Goal: Task Accomplishment & Management: Manage account settings

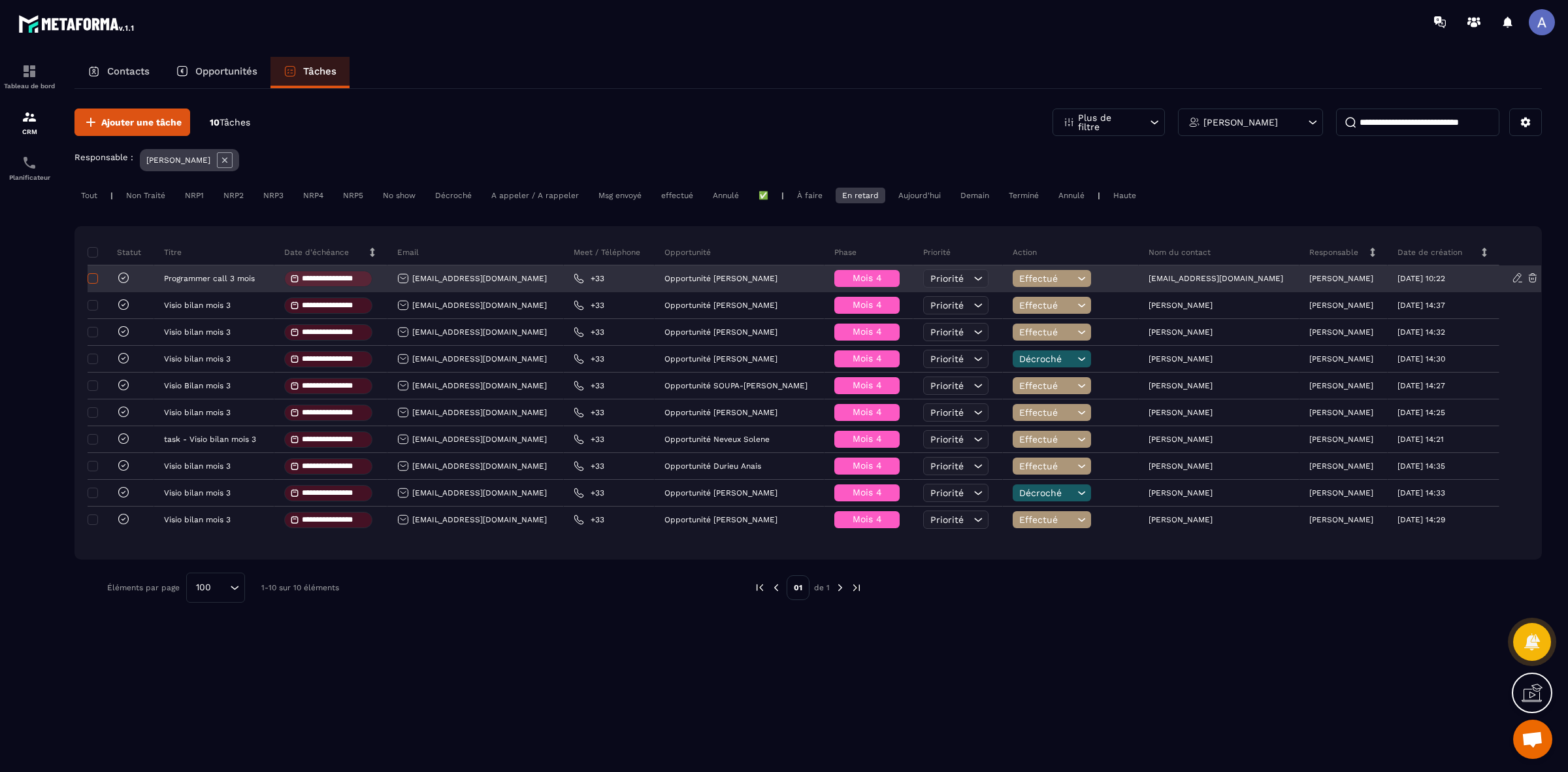
click at [88, 282] on span at bounding box center [93, 279] width 10 height 10
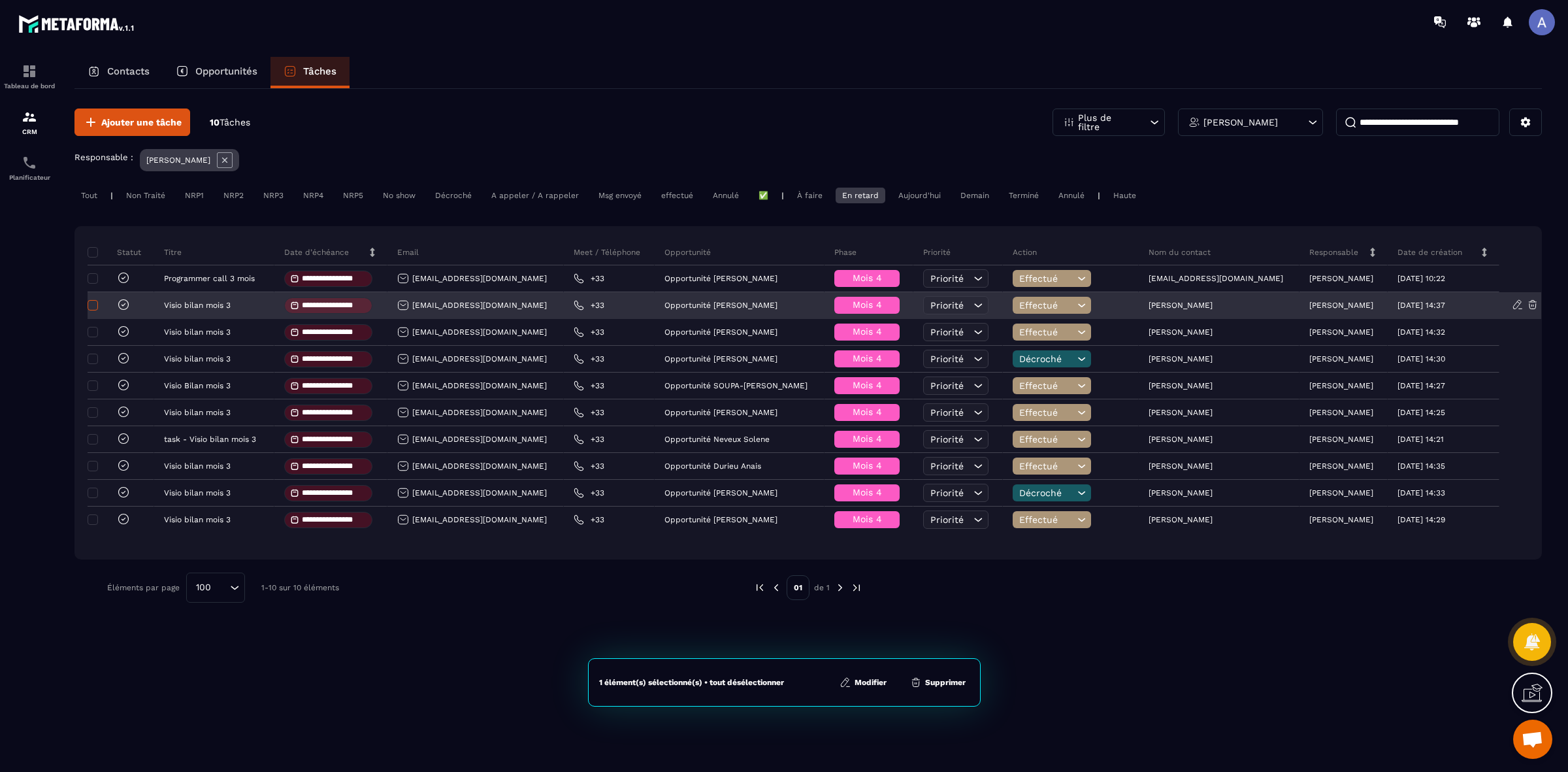
click at [92, 305] on span at bounding box center [93, 305] width 10 height 10
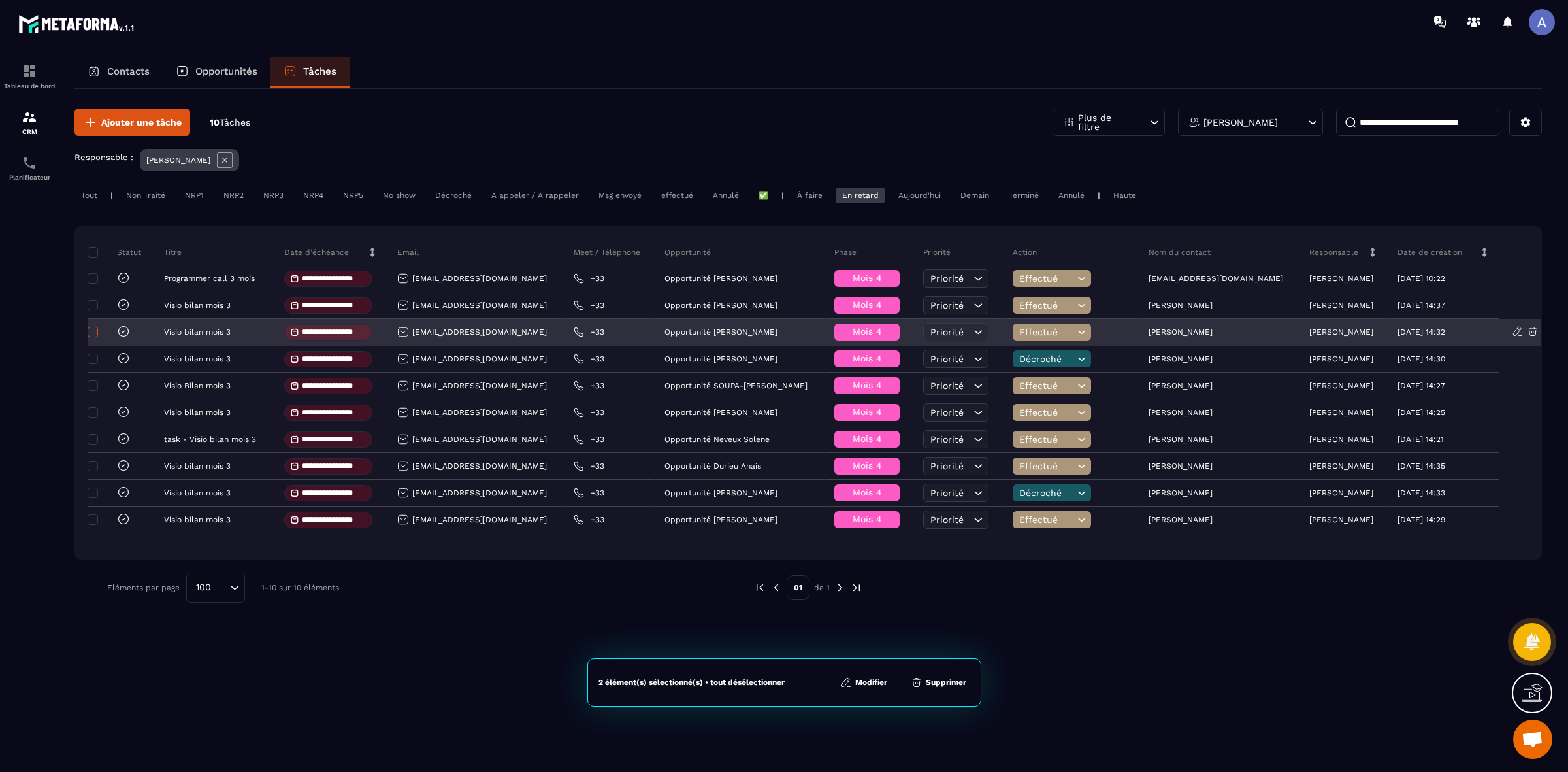
click at [96, 337] on span at bounding box center [93, 332] width 10 height 10
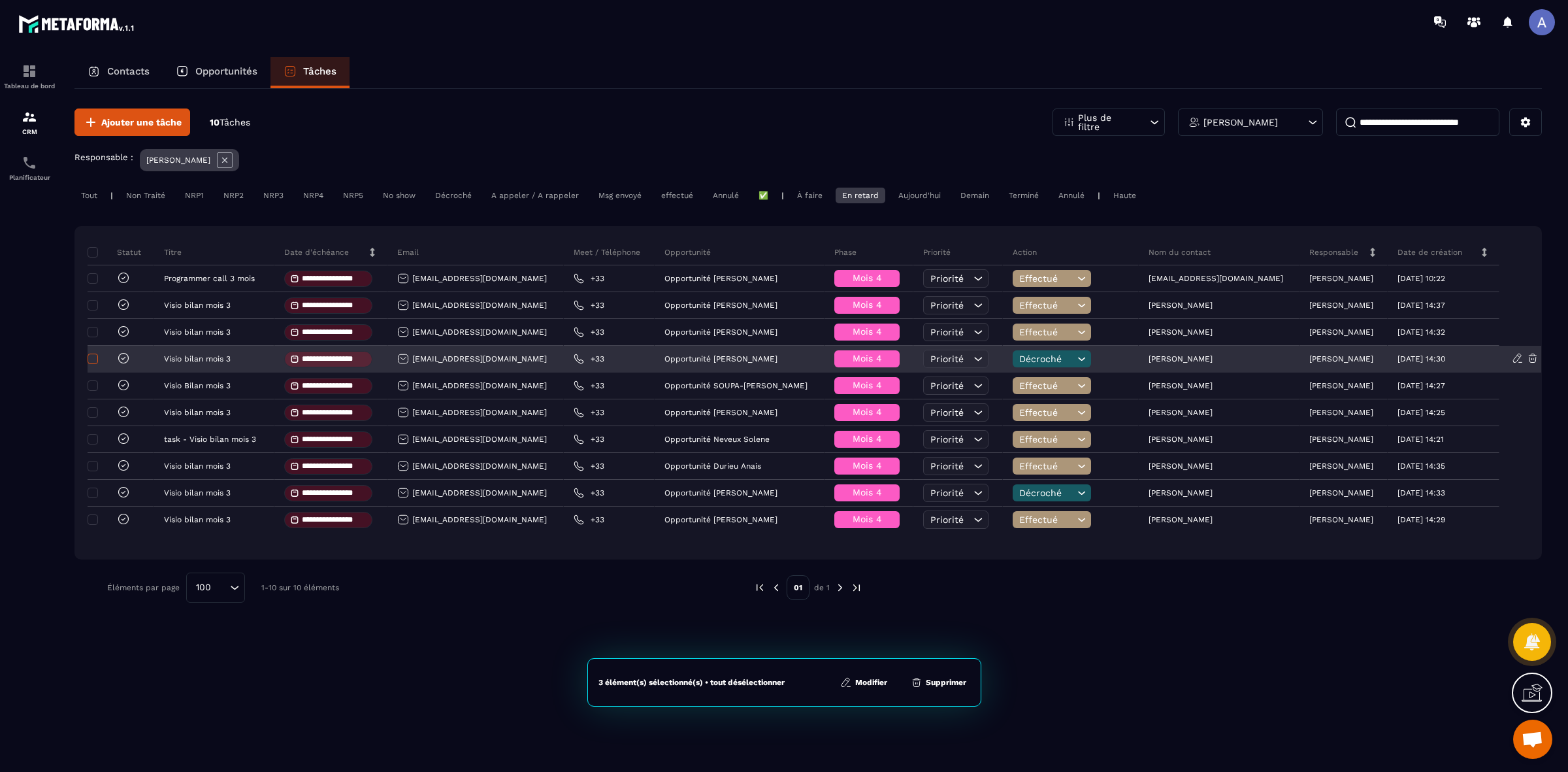
click at [96, 360] on span at bounding box center [93, 359] width 10 height 10
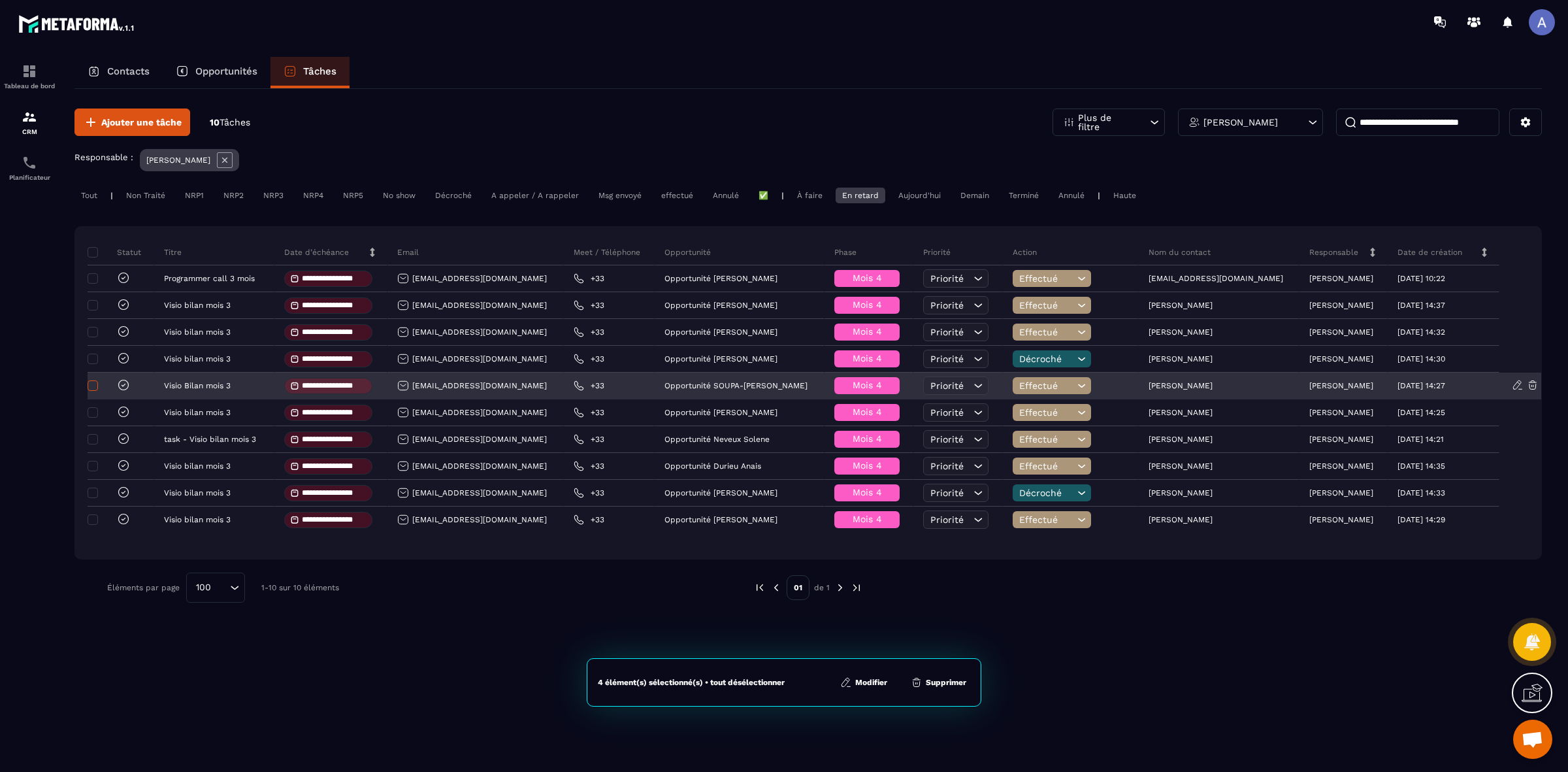
click at [93, 384] on span at bounding box center [93, 386] width 10 height 10
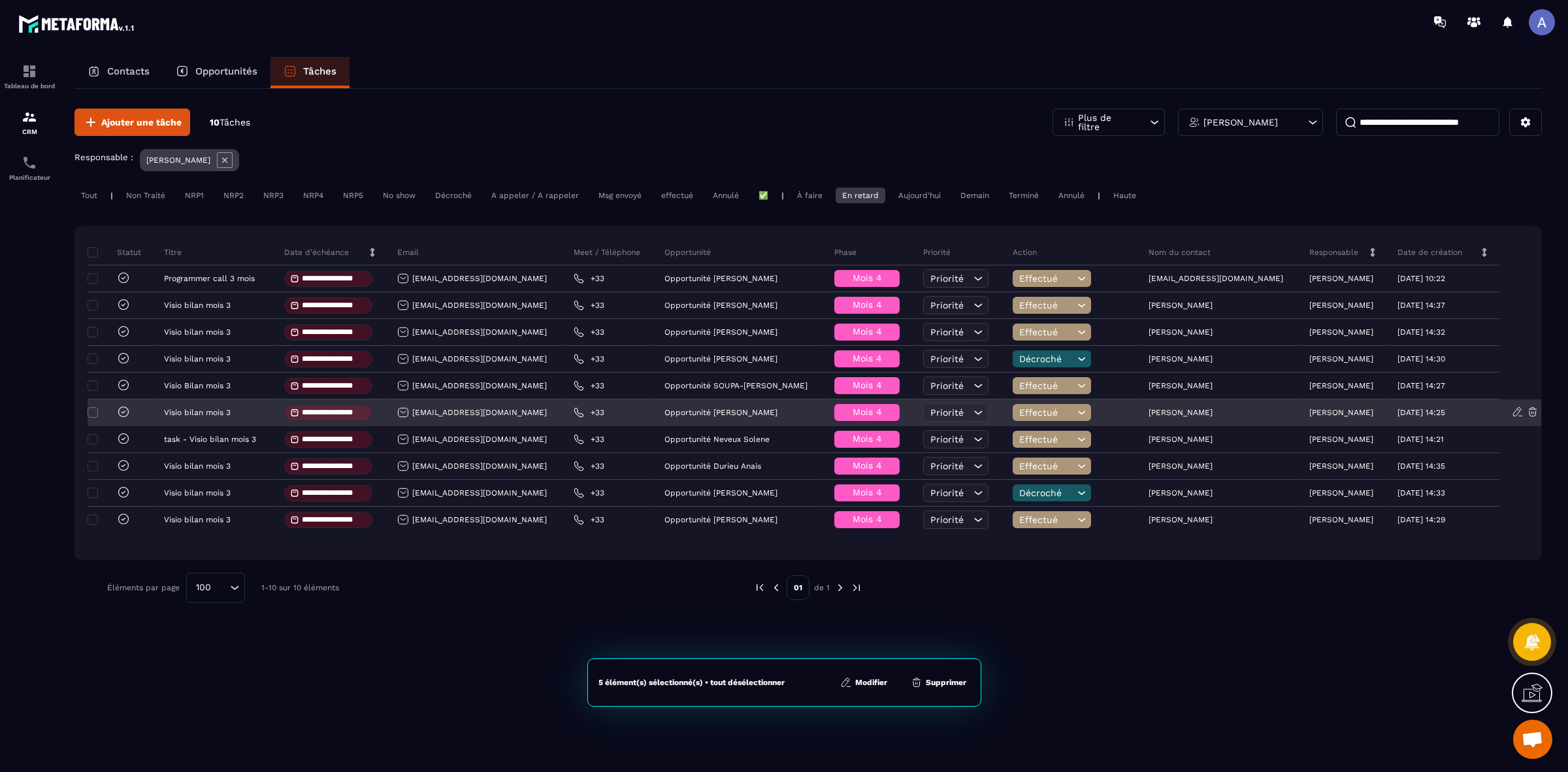
drag, startPoint x: 95, startPoint y: 409, endPoint x: 96, endPoint y: 416, distance: 7.1
click at [95, 410] on span at bounding box center [93, 413] width 10 height 10
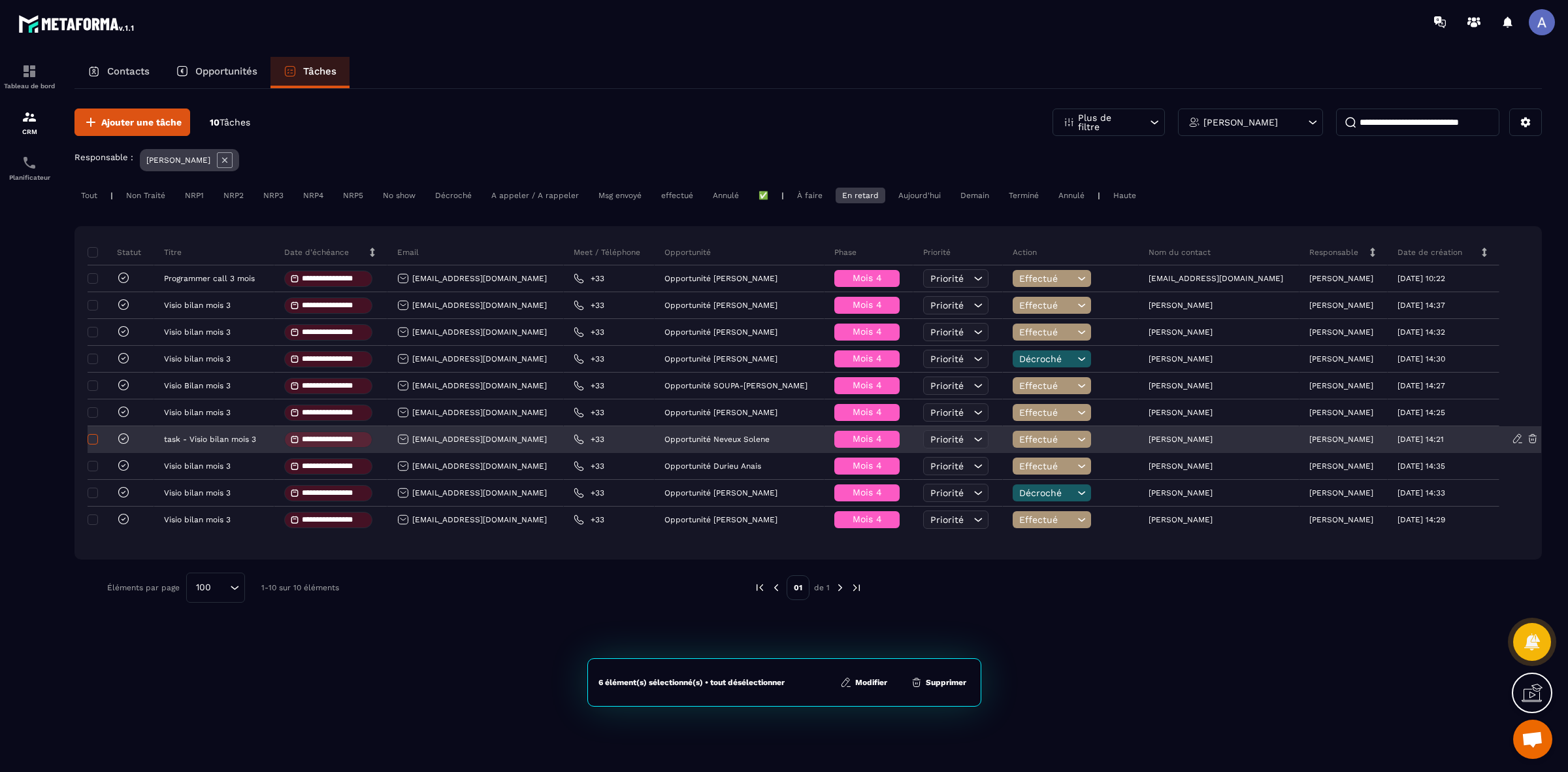
click at [96, 441] on span at bounding box center [93, 440] width 10 height 10
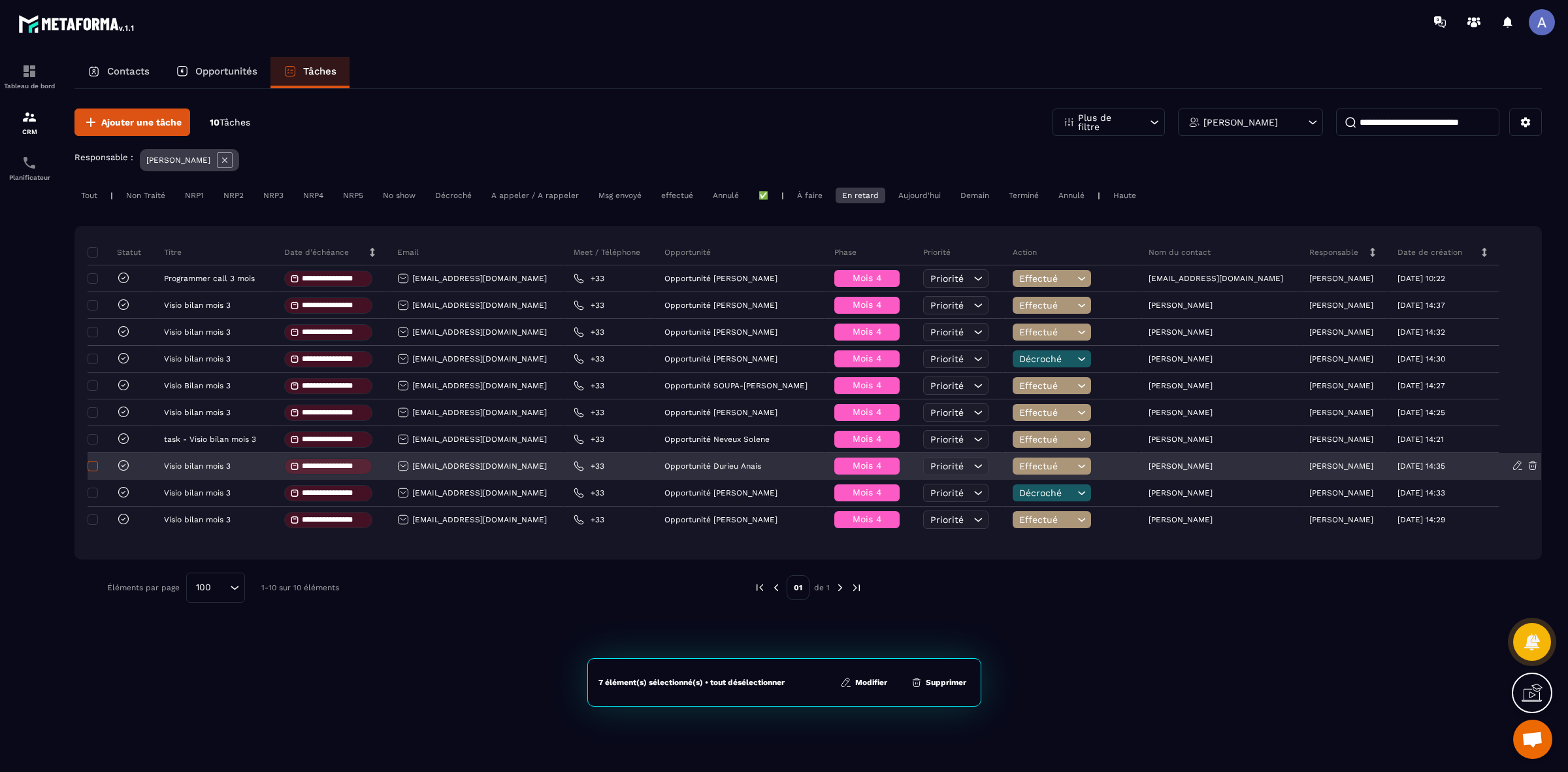
click at [96, 469] on span at bounding box center [93, 466] width 10 height 10
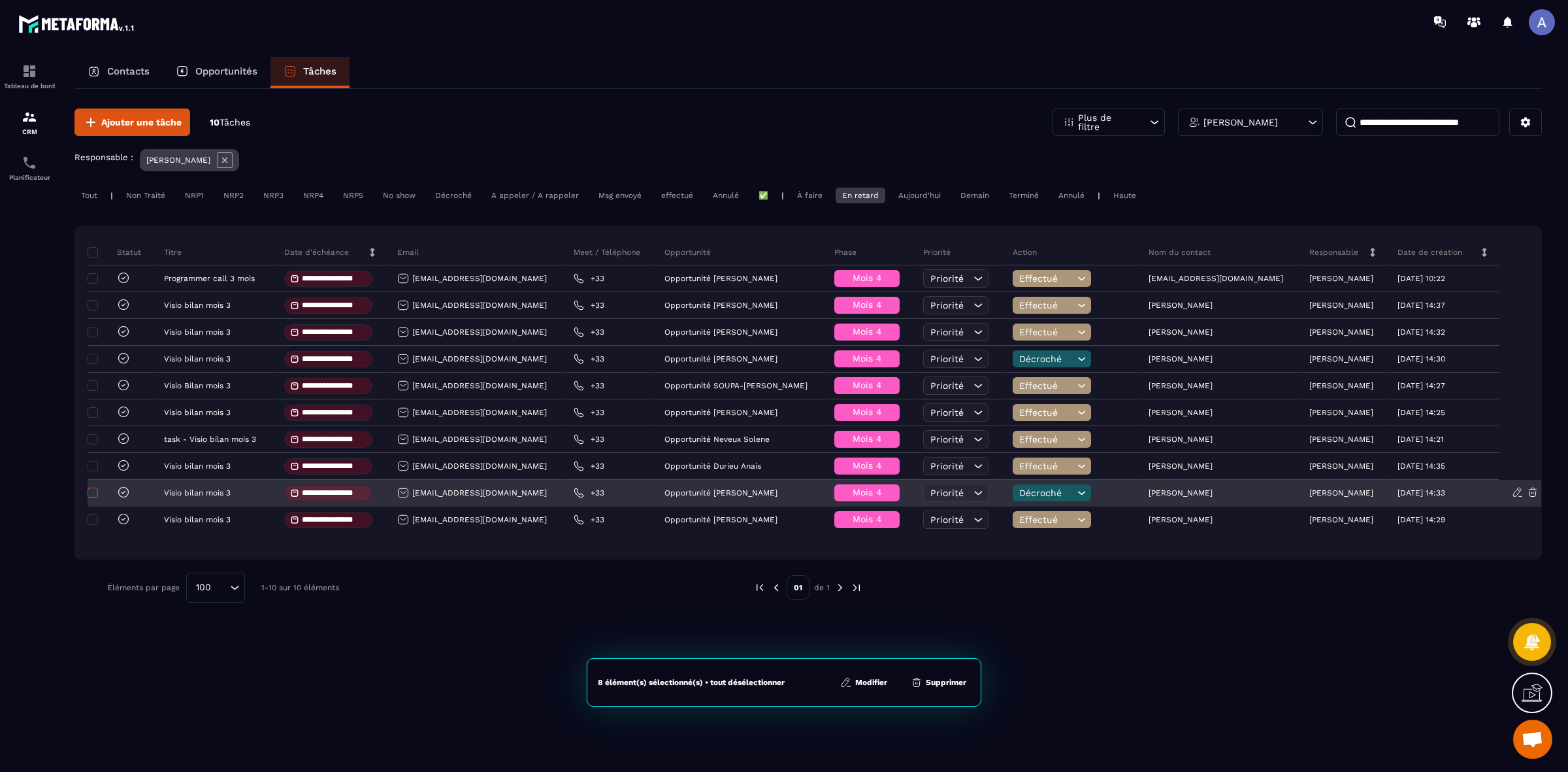
click at [92, 490] on span at bounding box center [93, 493] width 10 height 10
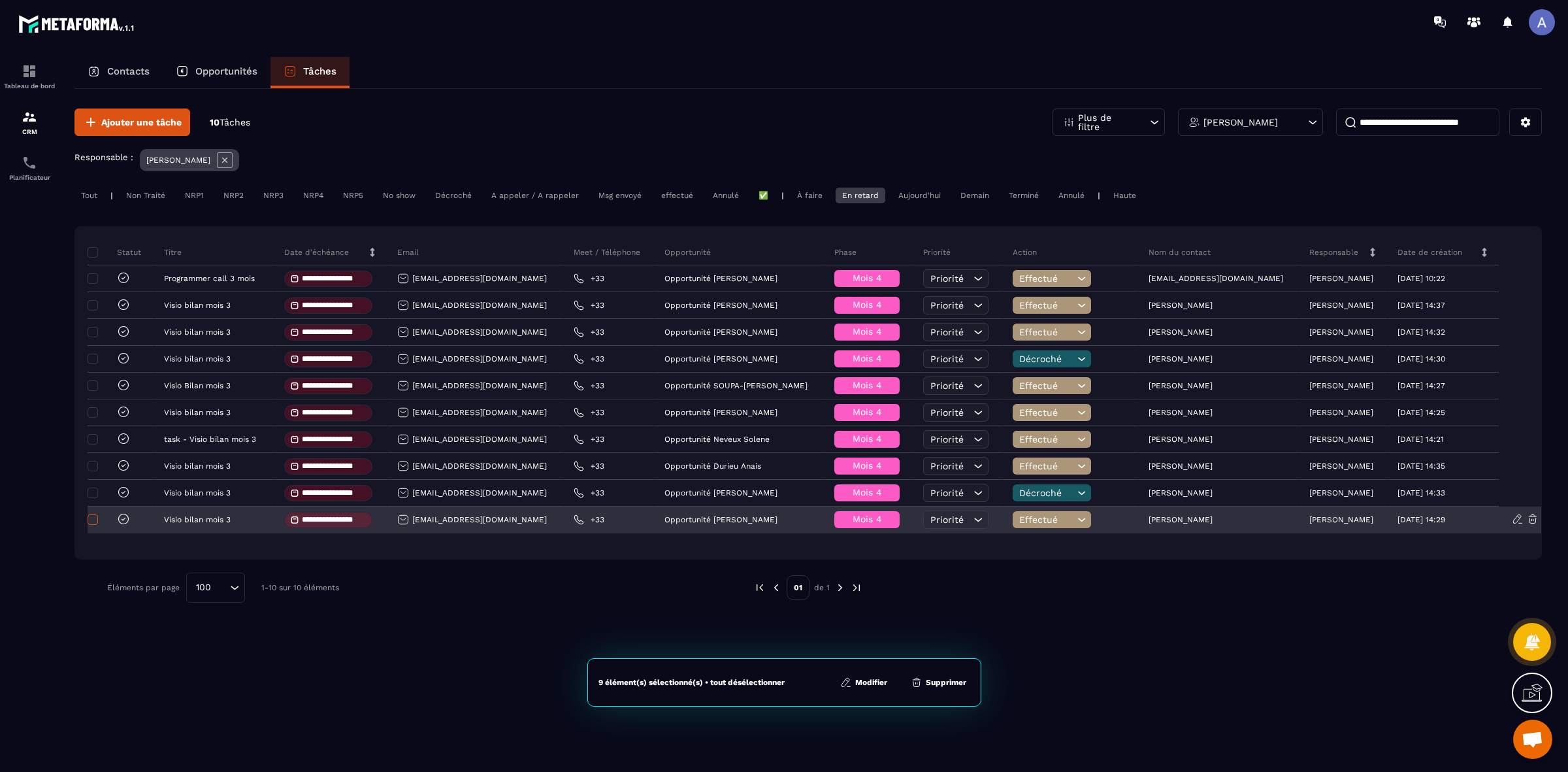
click at [91, 518] on span at bounding box center [93, 520] width 10 height 10
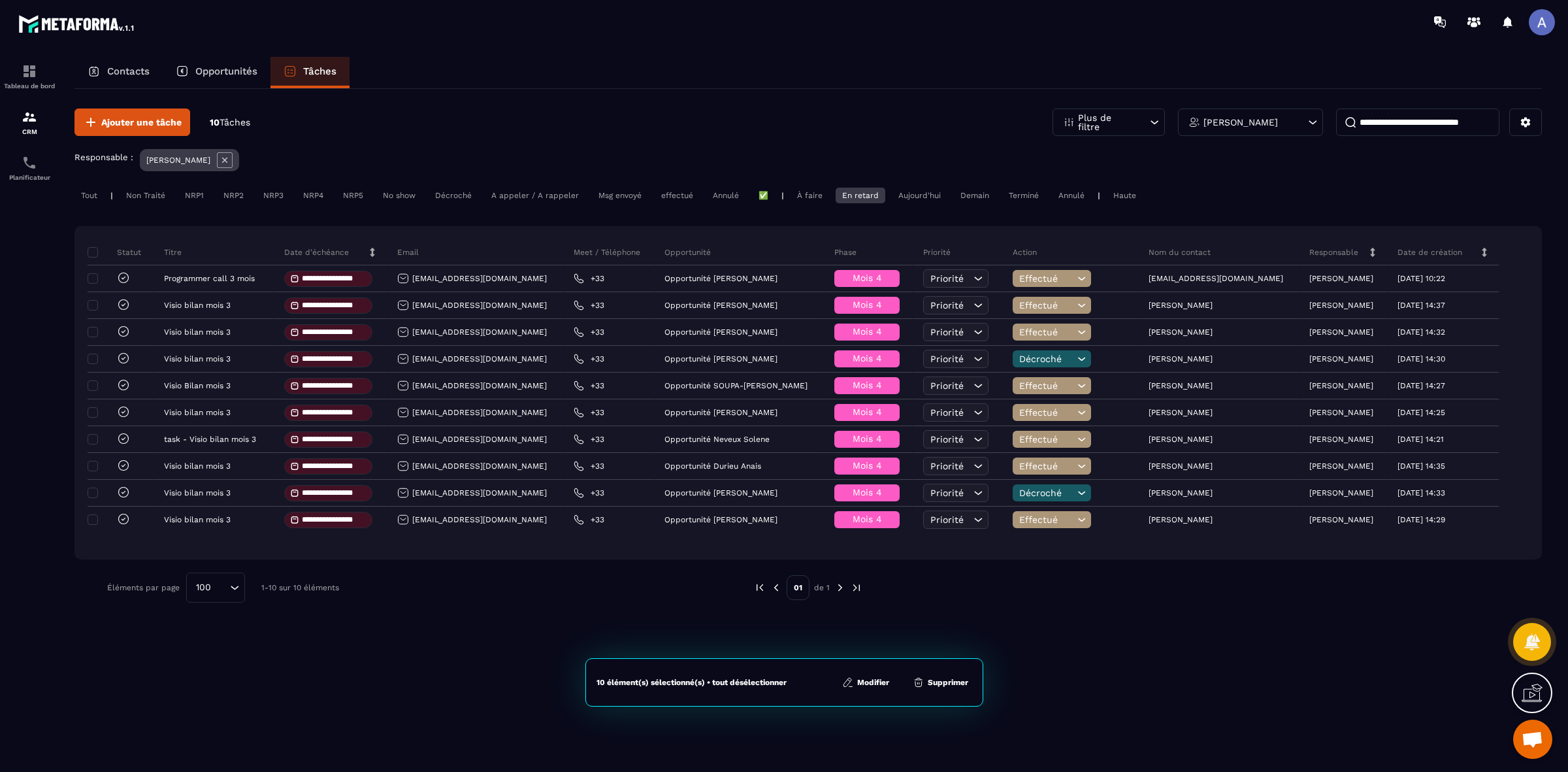
click at [1088, 614] on div "**********" at bounding box center [808, 355] width 1467 height 534
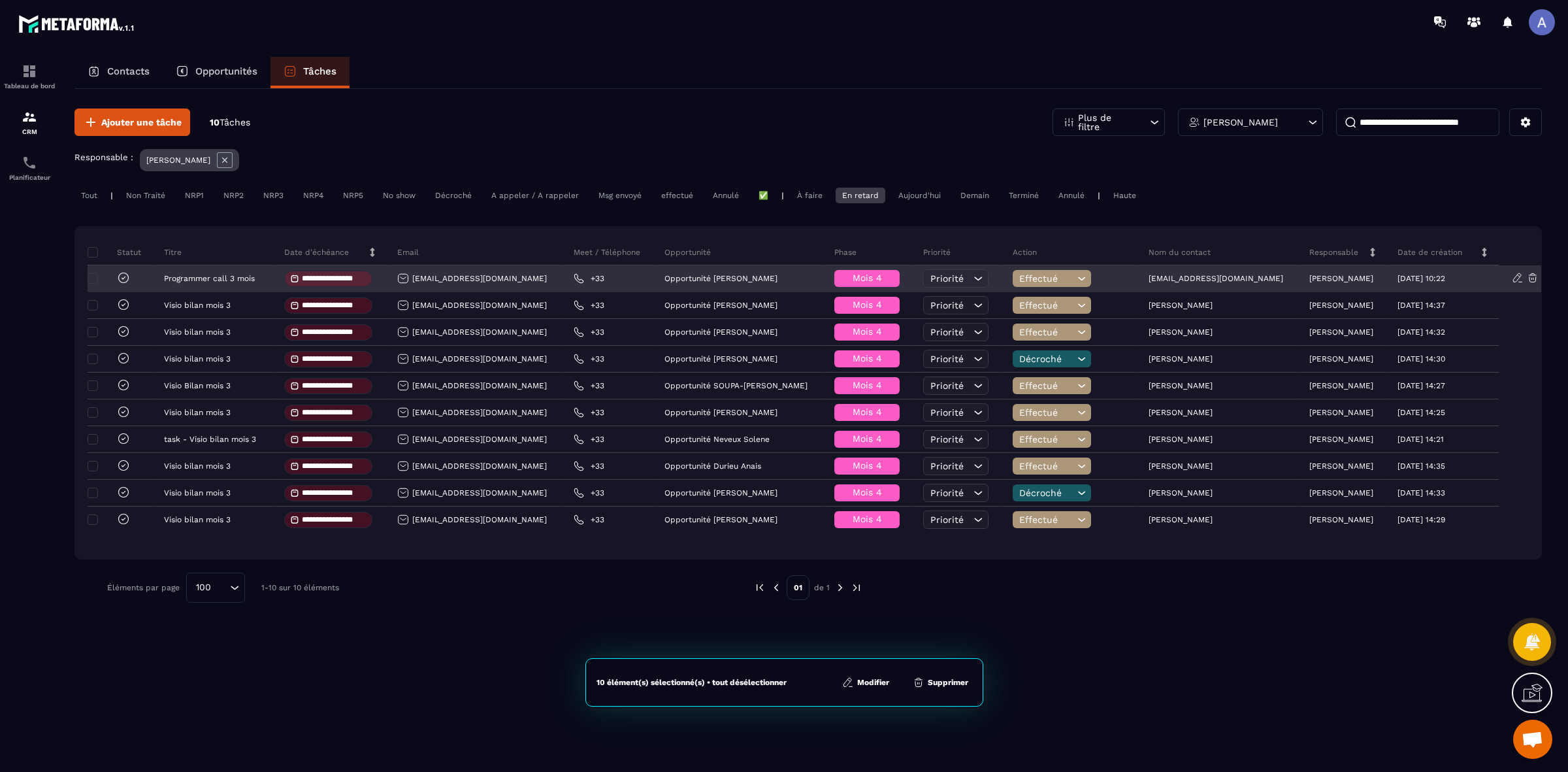
click at [119, 279] on icon at bounding box center [123, 278] width 13 height 13
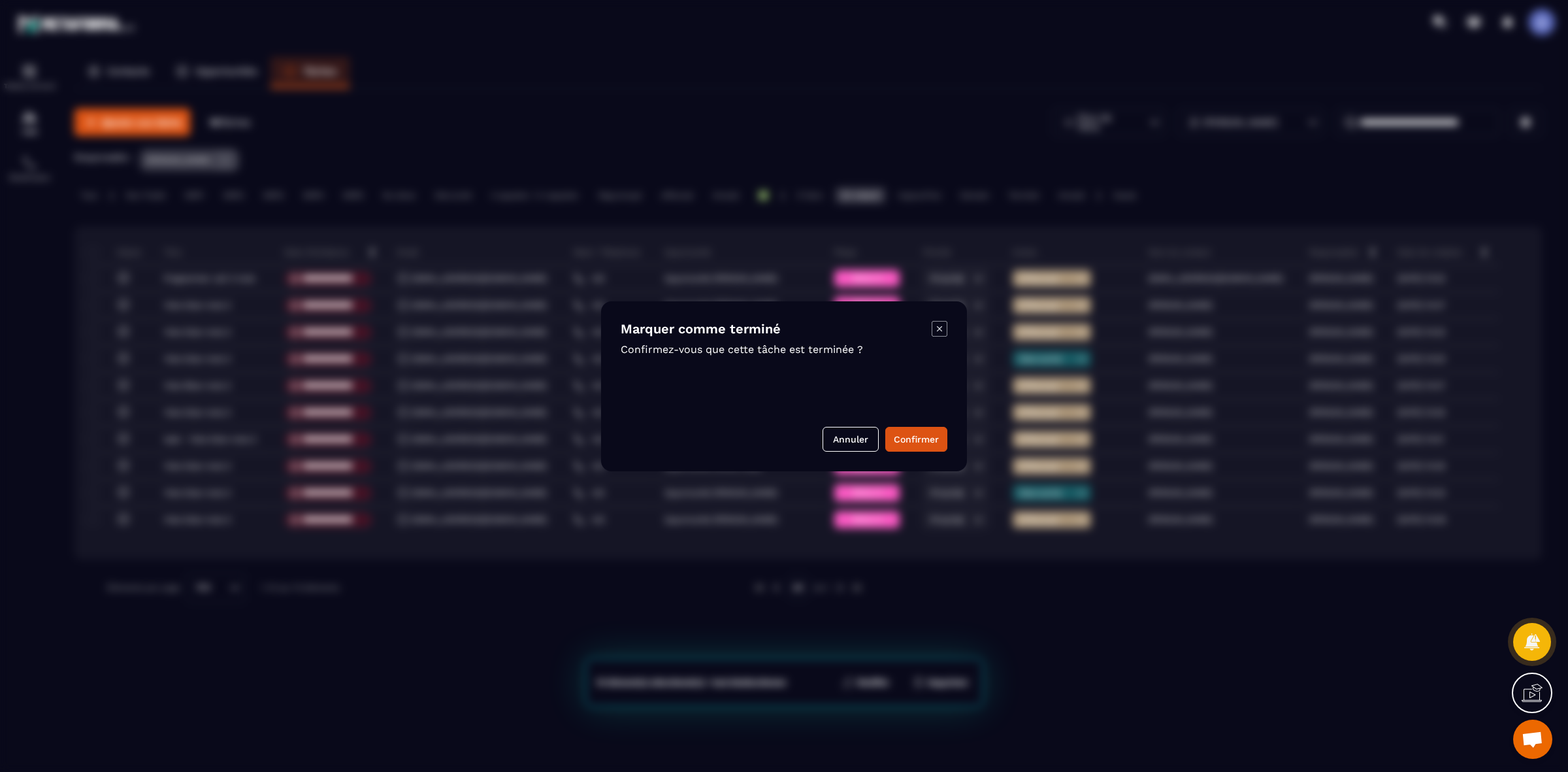
drag, startPoint x: 907, startPoint y: 442, endPoint x: 828, endPoint y: 426, distance: 80.6
click at [901, 440] on button "Confirmer" at bounding box center [915, 439] width 62 height 25
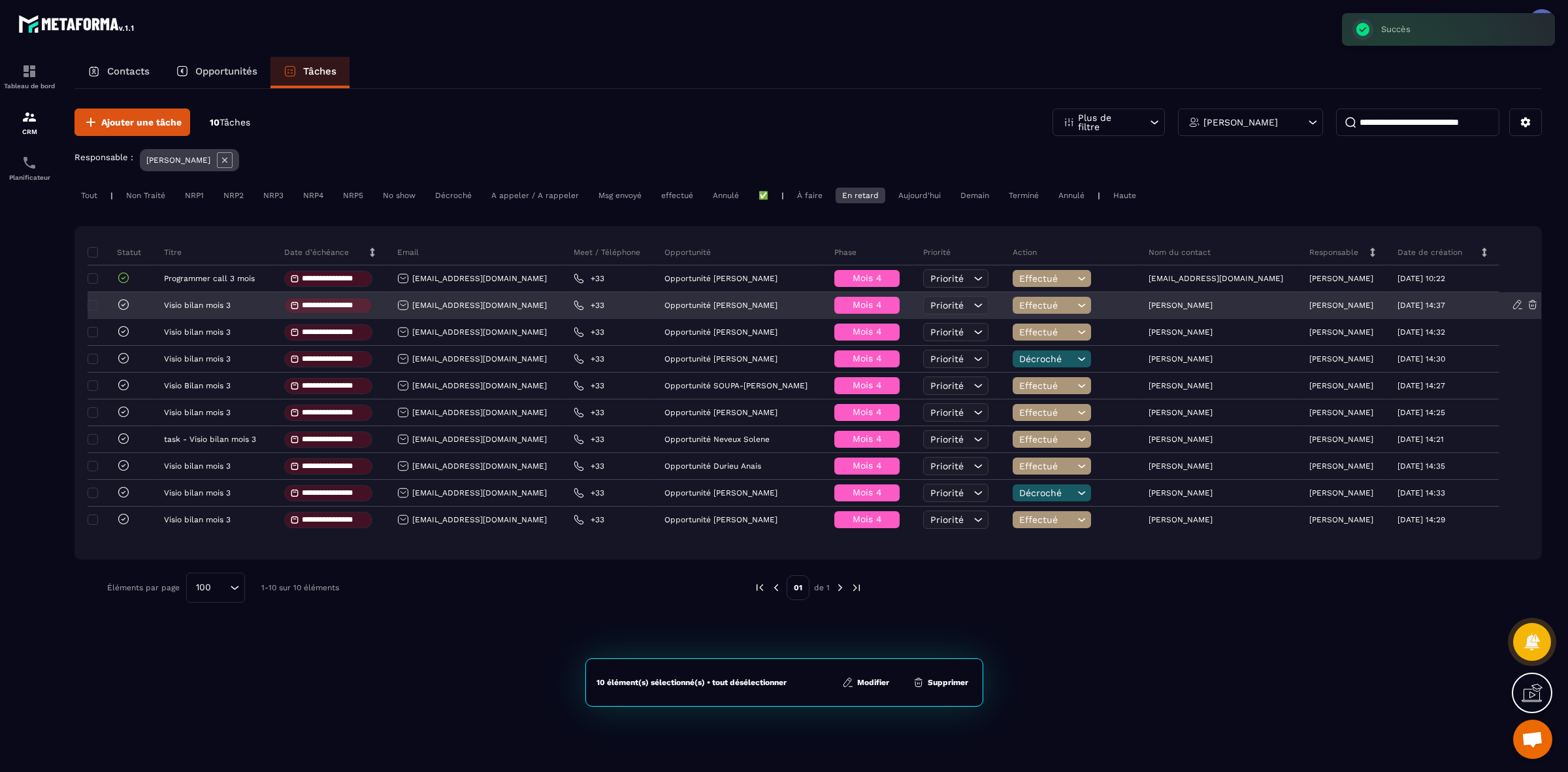
click at [123, 305] on icon at bounding box center [123, 304] width 13 height 13
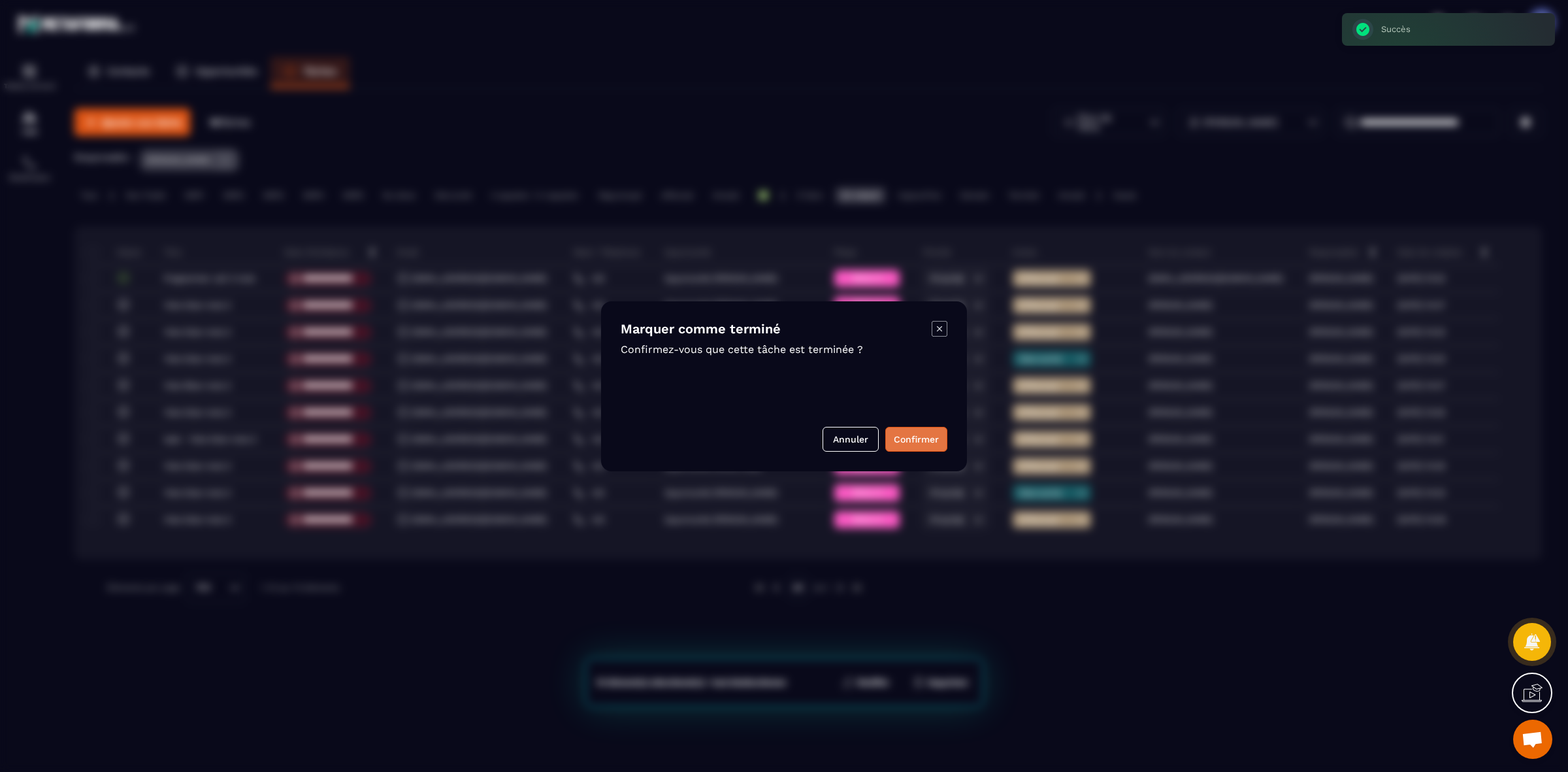
click at [929, 441] on button "Confirmer" at bounding box center [915, 439] width 62 height 25
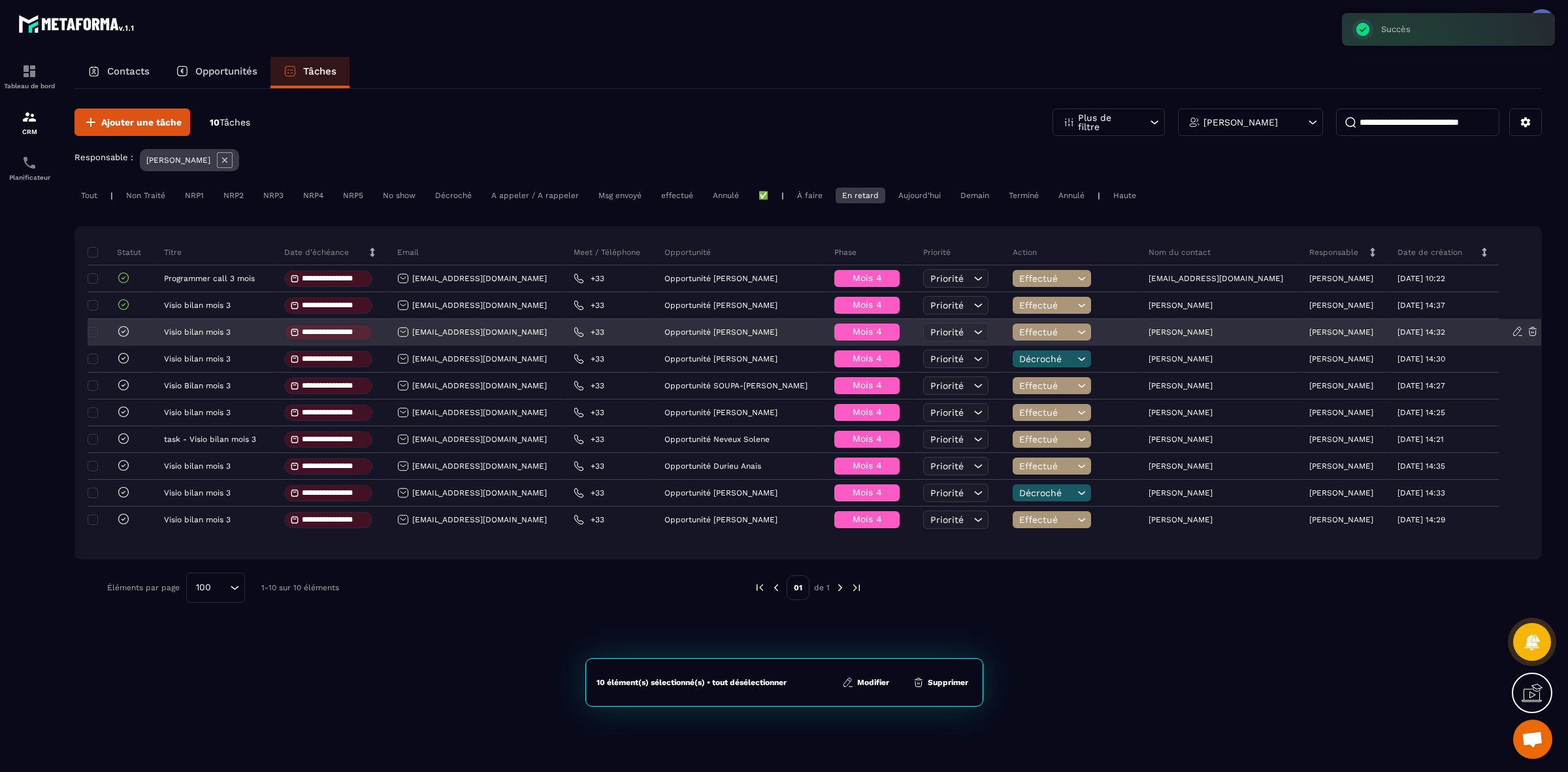
click at [128, 330] on icon at bounding box center [124, 331] width 10 height 10
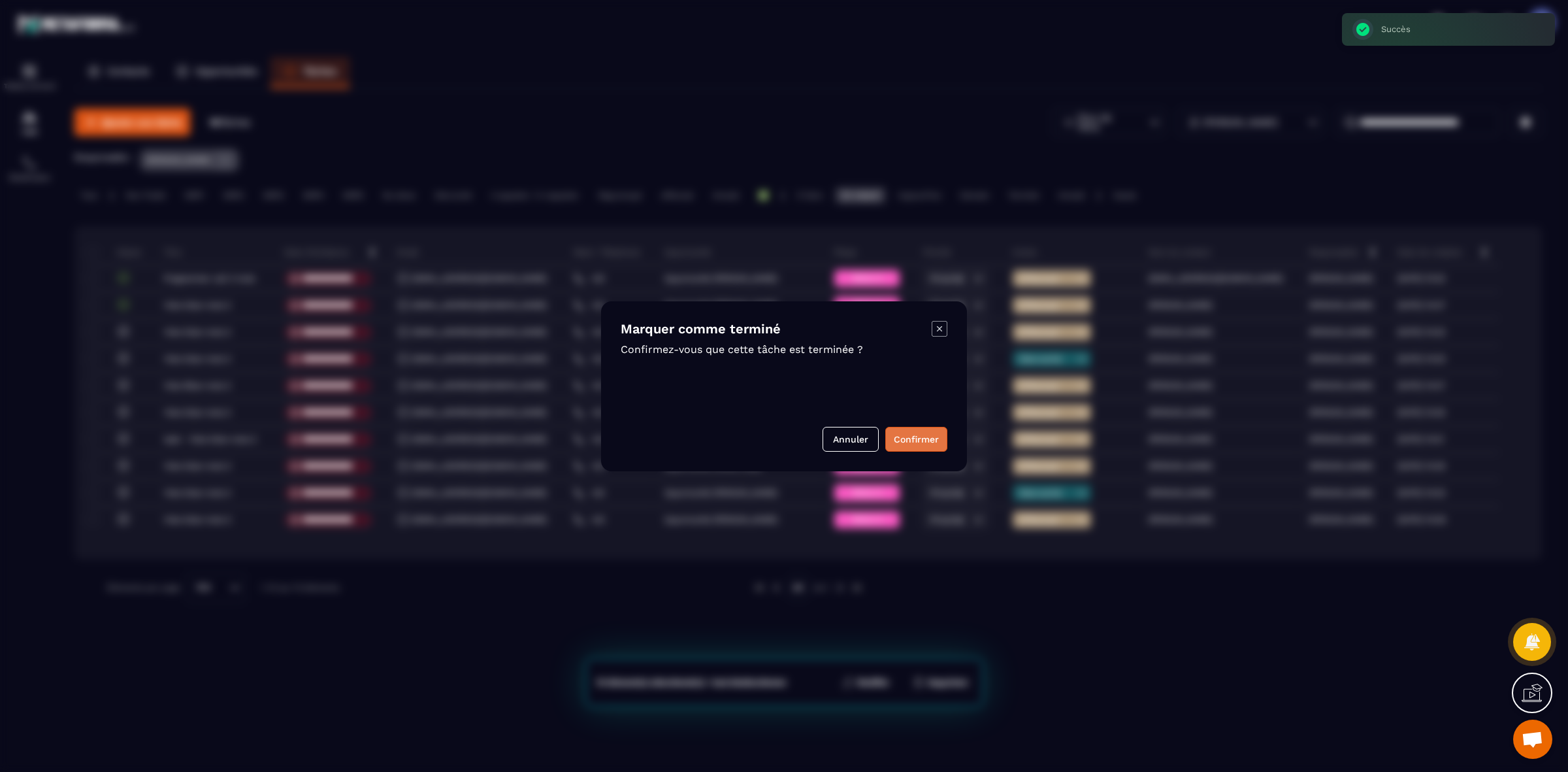
click at [896, 440] on button "Confirmer" at bounding box center [915, 439] width 62 height 25
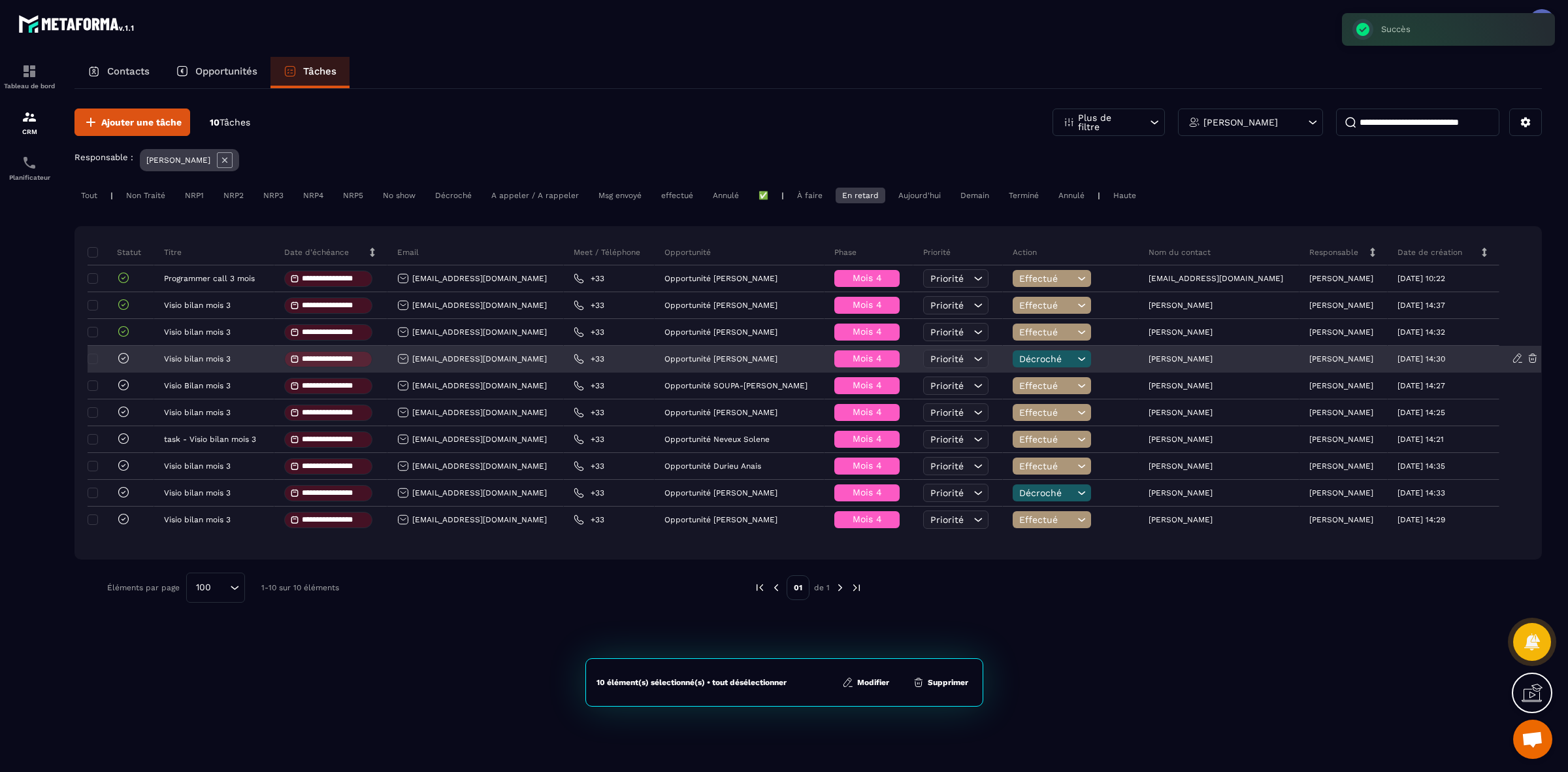
click at [119, 360] on icon at bounding box center [124, 357] width 10 height 10
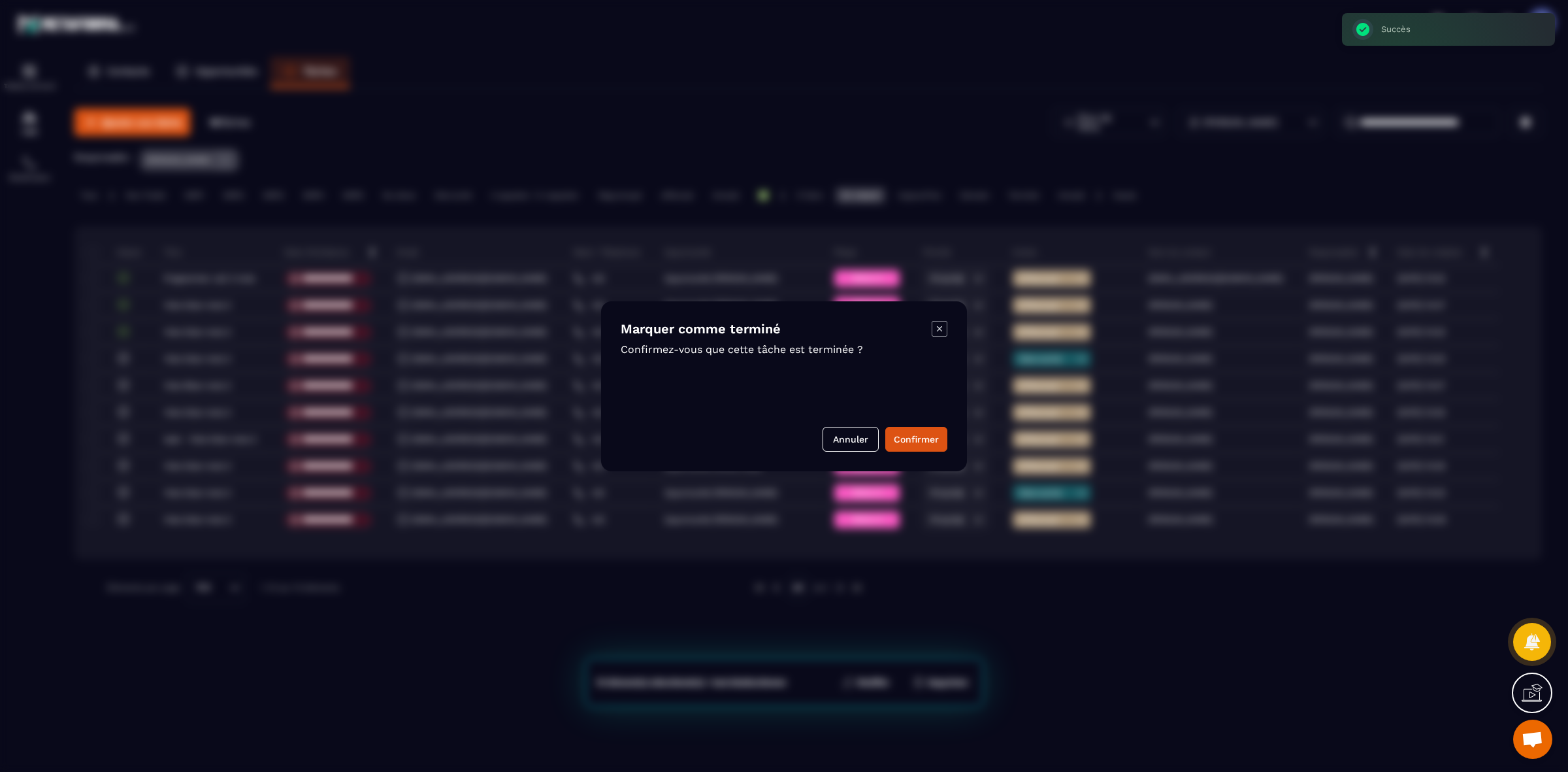
drag, startPoint x: 932, startPoint y: 445, endPoint x: 924, endPoint y: 442, distance: 8.5
click at [929, 443] on button "Confirmer" at bounding box center [915, 439] width 62 height 25
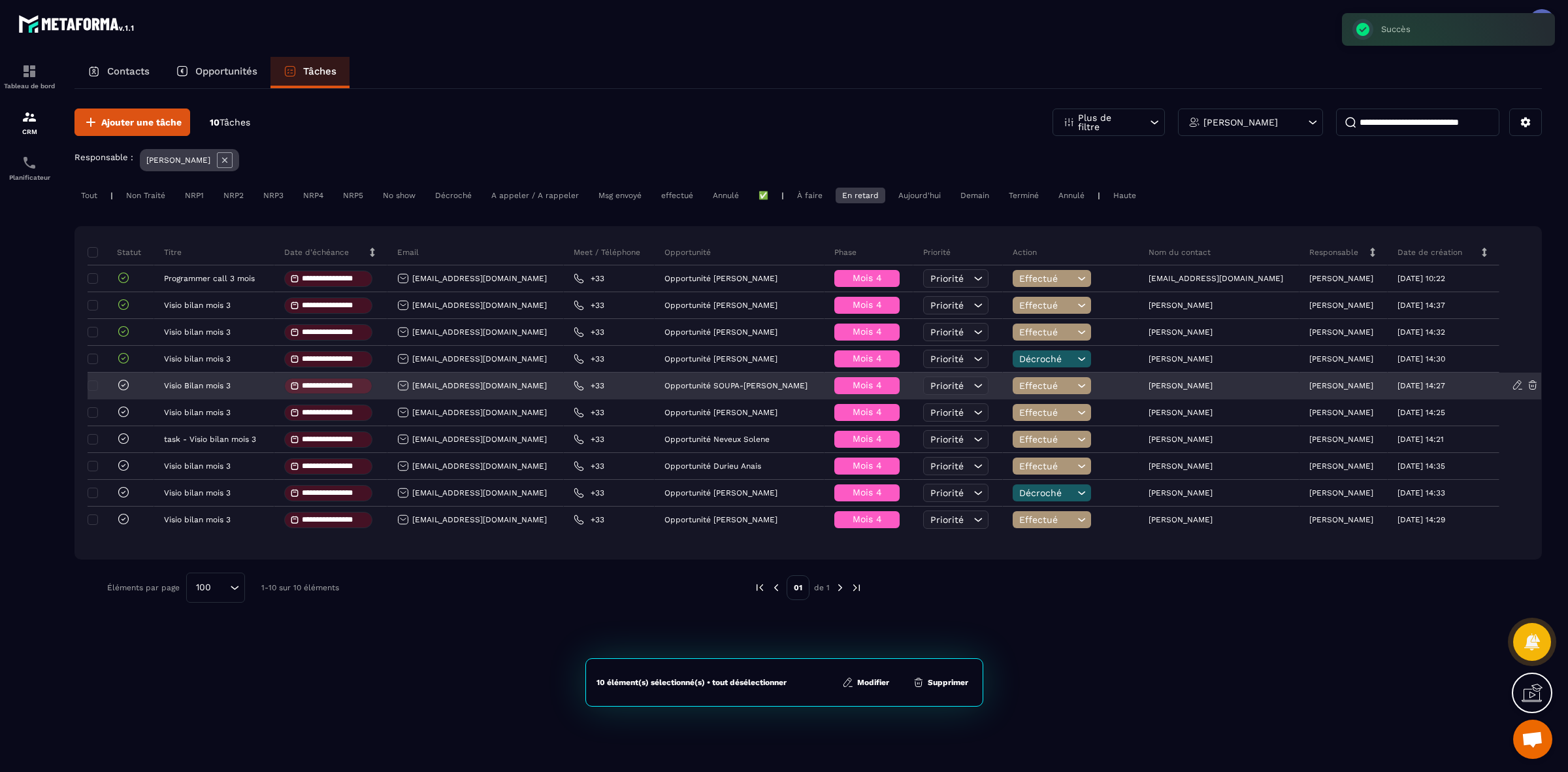
click at [124, 382] on icon at bounding box center [123, 385] width 13 height 13
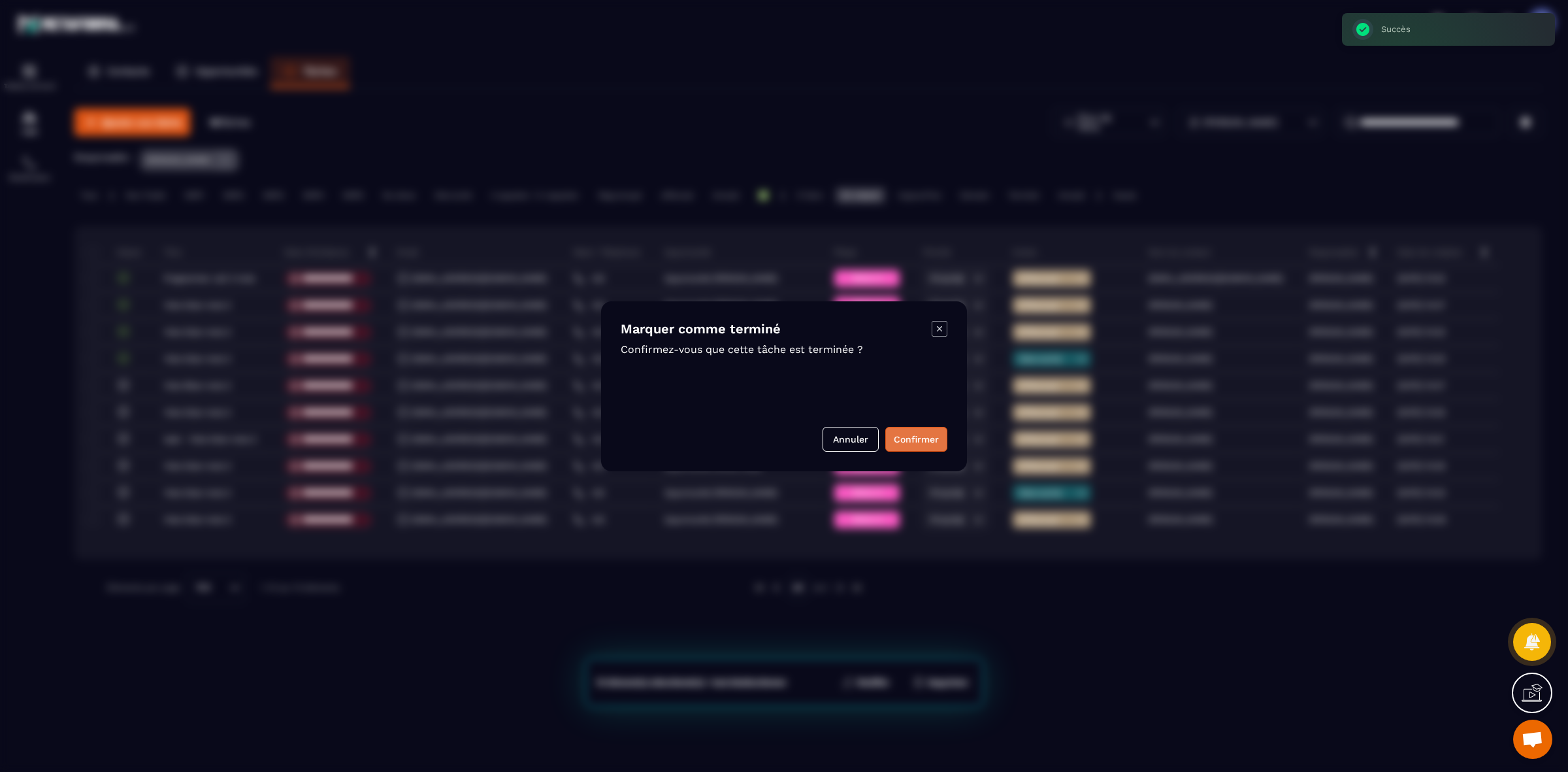
drag, startPoint x: 929, startPoint y: 436, endPoint x: 861, endPoint y: 436, distance: 68.0
click at [928, 436] on button "Confirmer" at bounding box center [915, 439] width 62 height 25
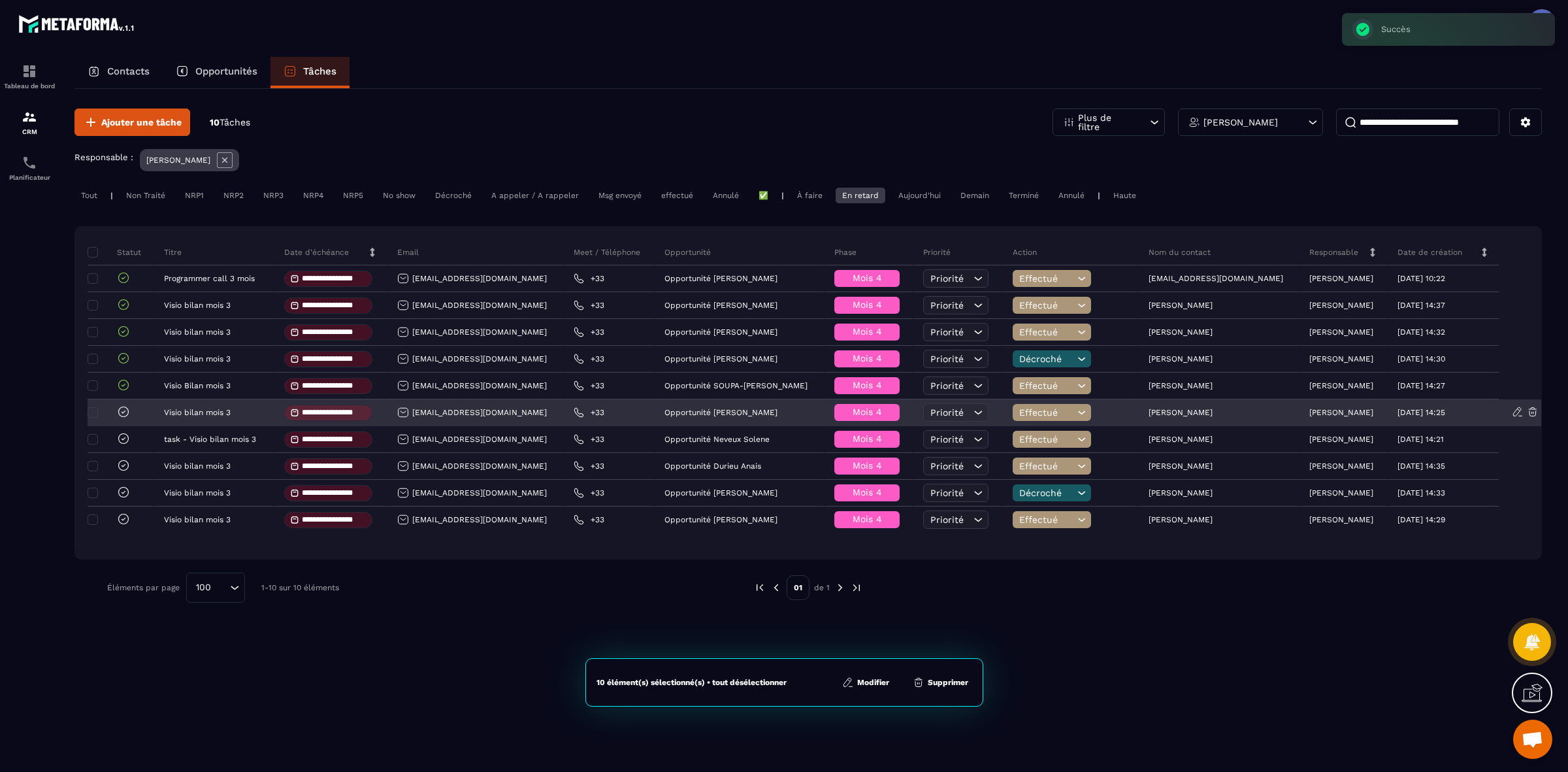
click at [128, 416] on icon at bounding box center [123, 411] width 13 height 13
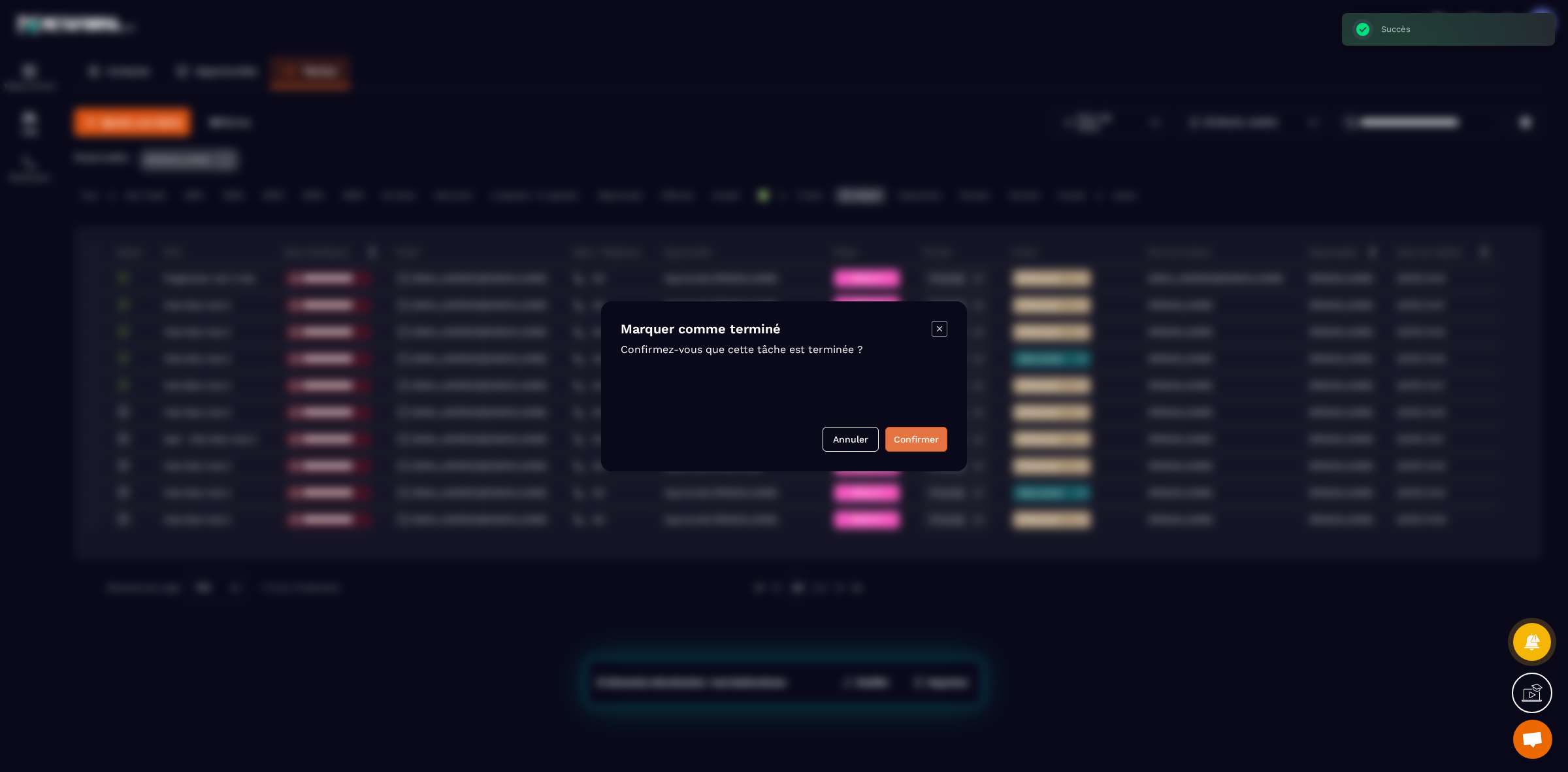
click at [903, 451] on button "Confirmer" at bounding box center [915, 439] width 62 height 25
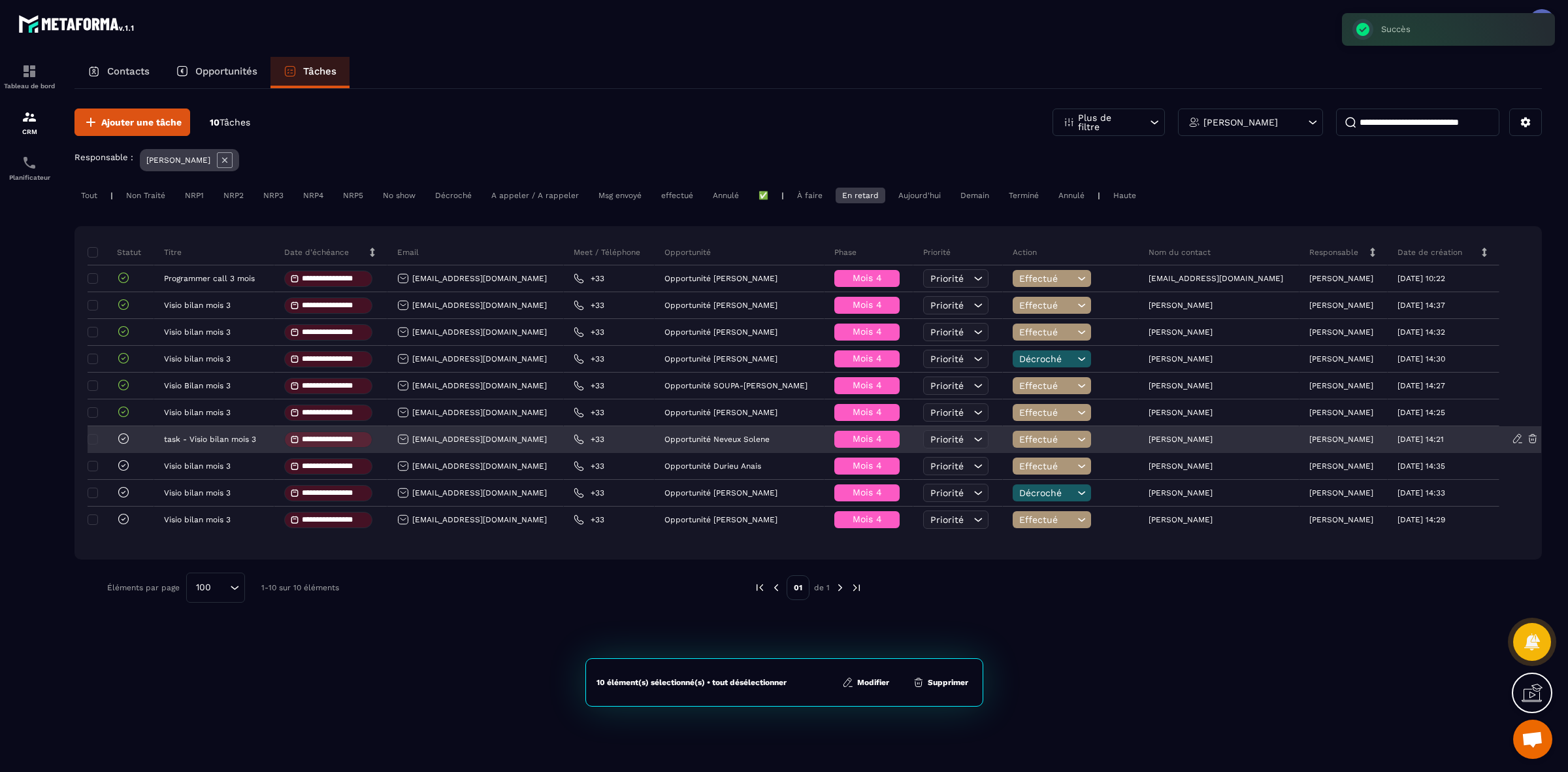
click at [119, 442] on icon at bounding box center [123, 438] width 13 height 13
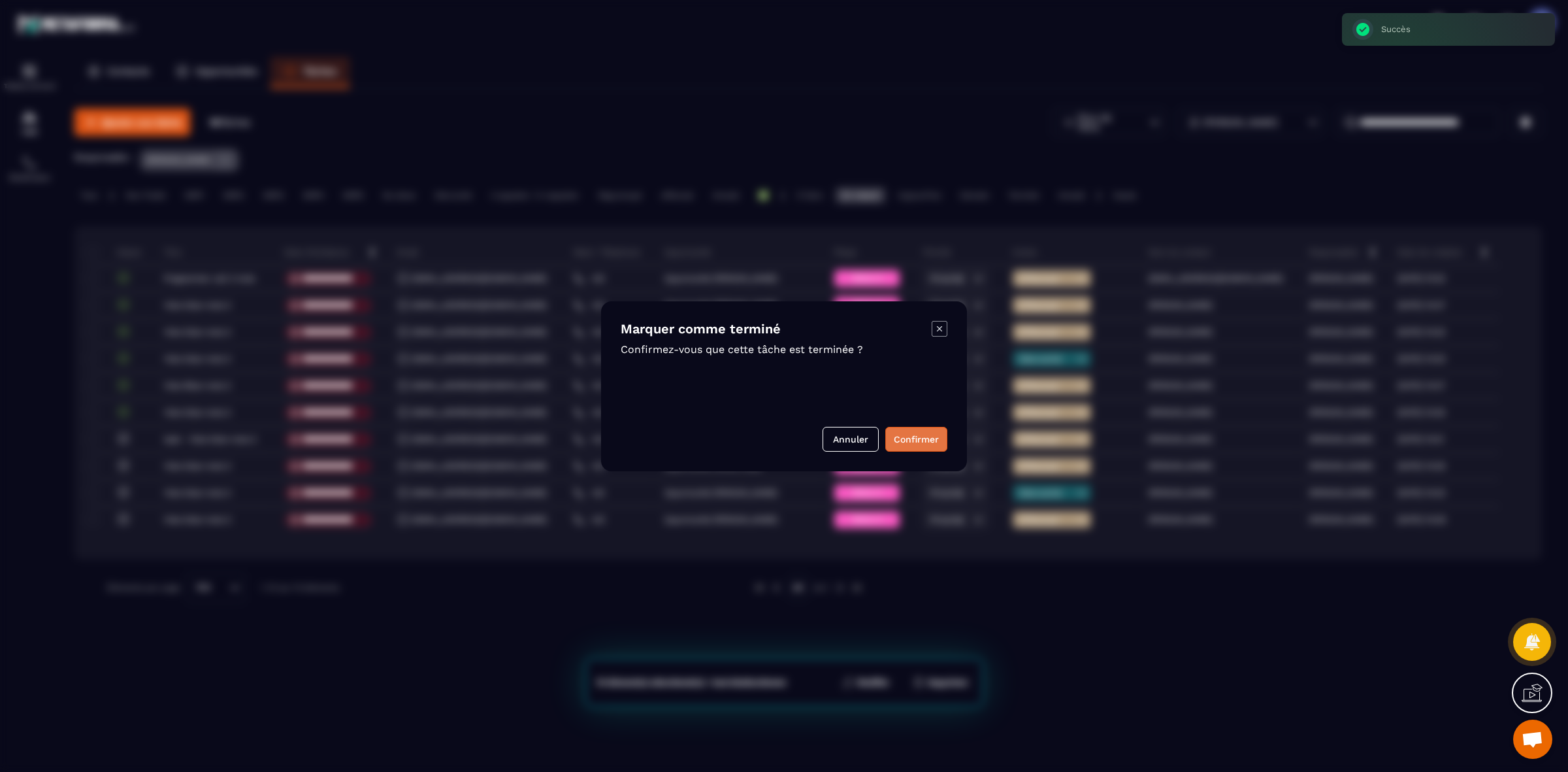
click at [900, 441] on button "Confirmer" at bounding box center [915, 439] width 62 height 25
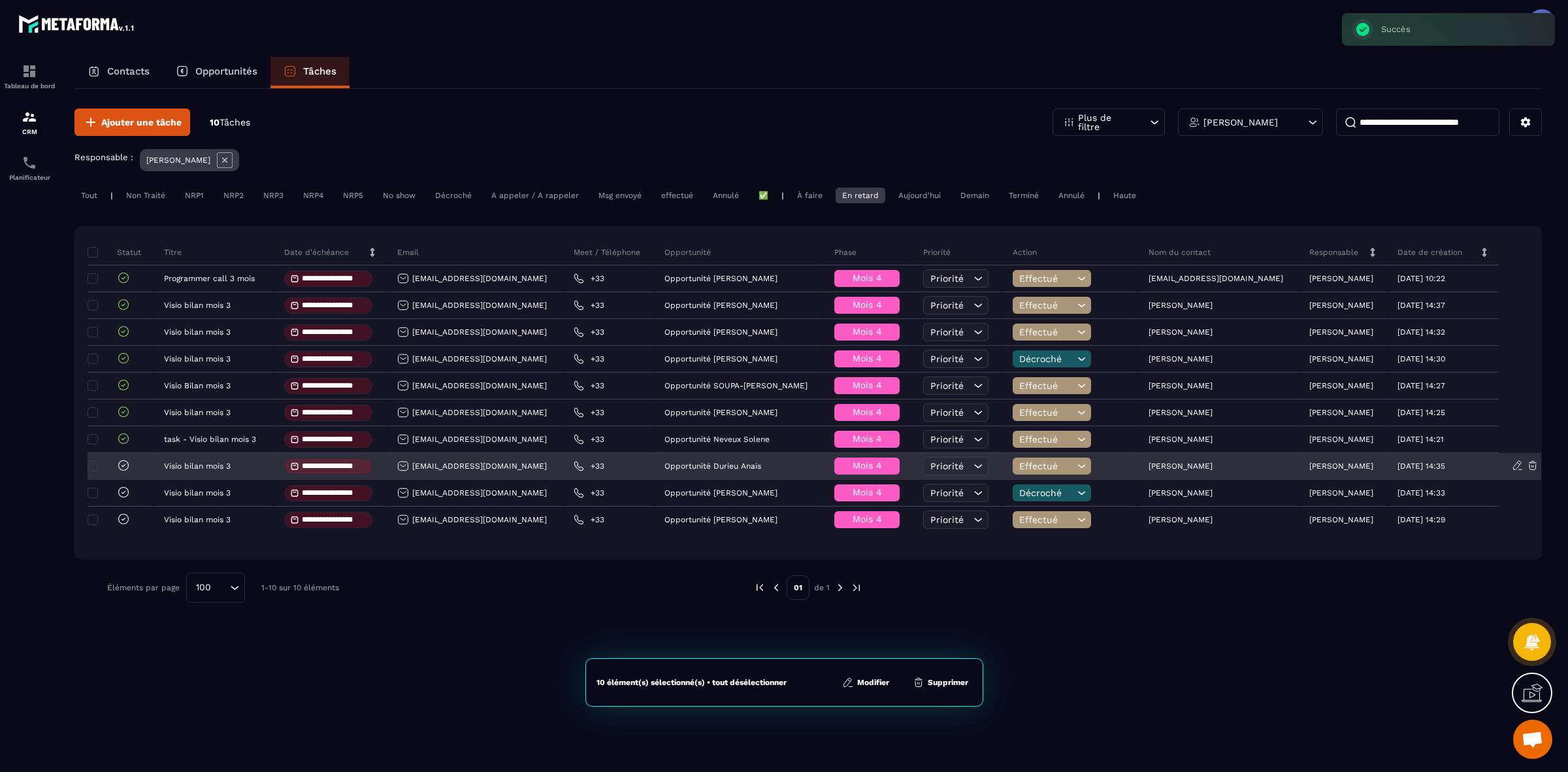
click at [119, 464] on icon at bounding box center [124, 465] width 10 height 10
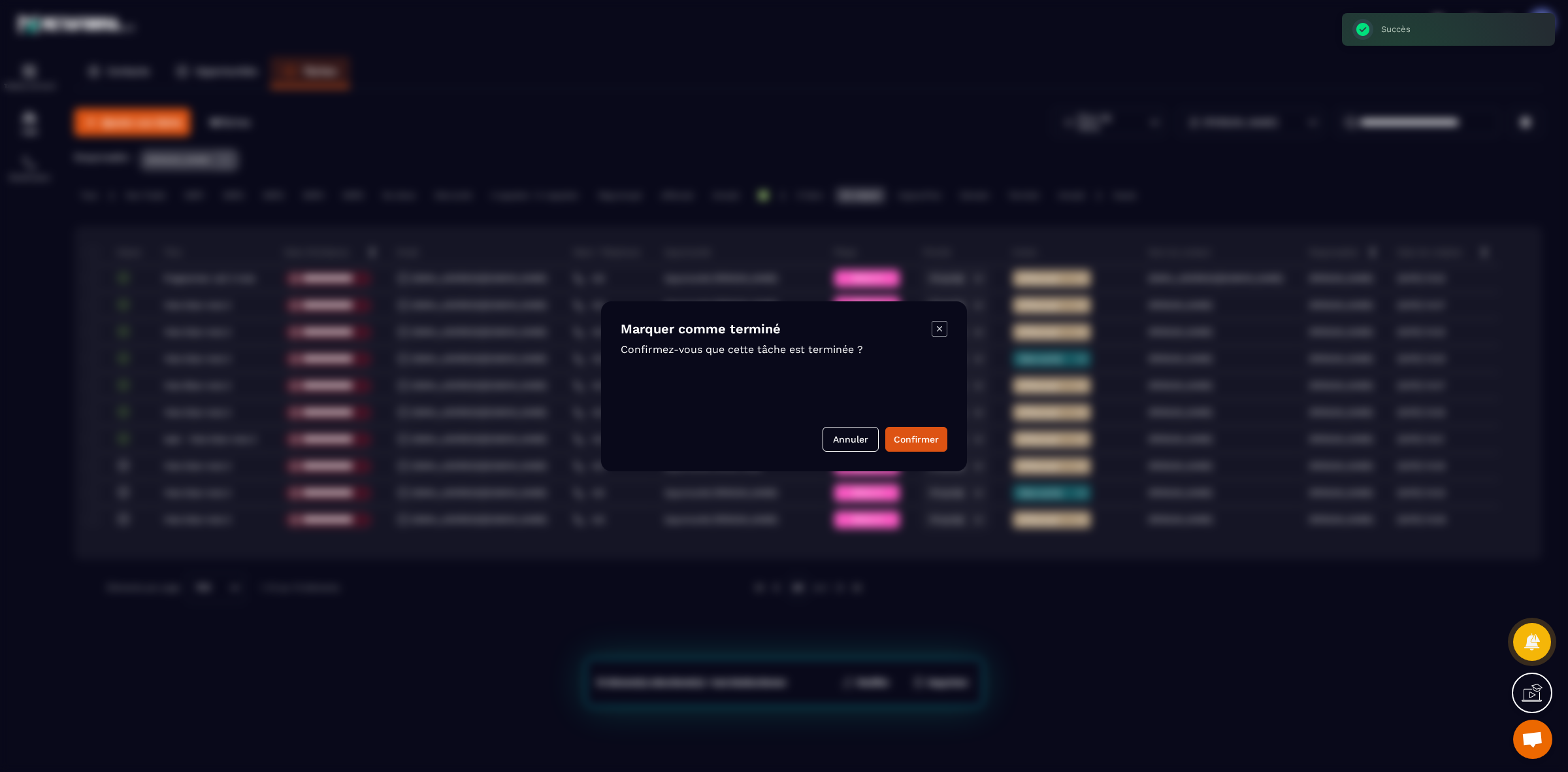
drag, startPoint x: 908, startPoint y: 442, endPoint x: 687, endPoint y: 445, distance: 221.0
click at [908, 442] on button "Confirmer" at bounding box center [915, 439] width 62 height 25
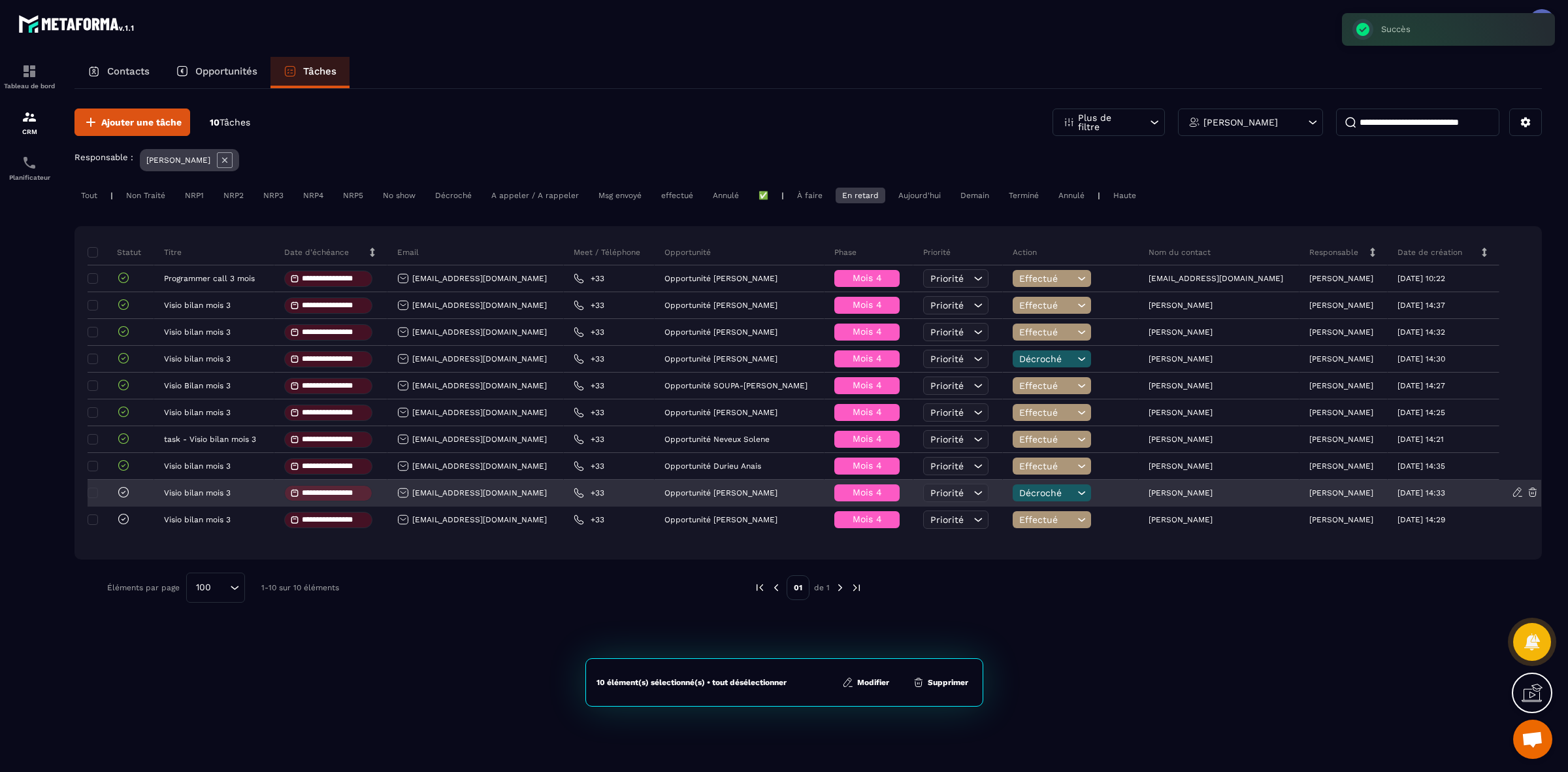
click at [116, 492] on div at bounding box center [110, 493] width 39 height 15
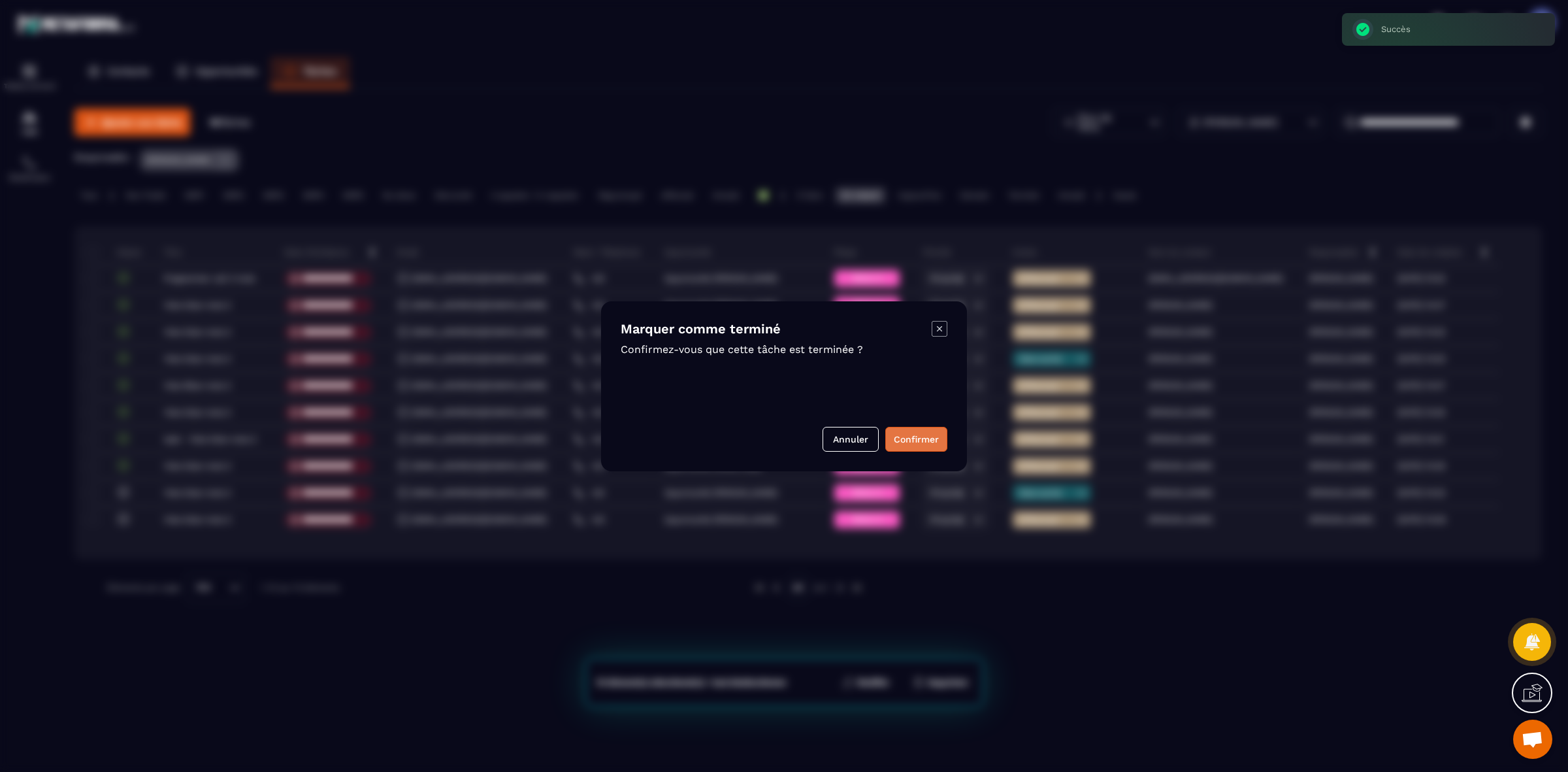
click at [911, 441] on button "Confirmer" at bounding box center [915, 439] width 62 height 25
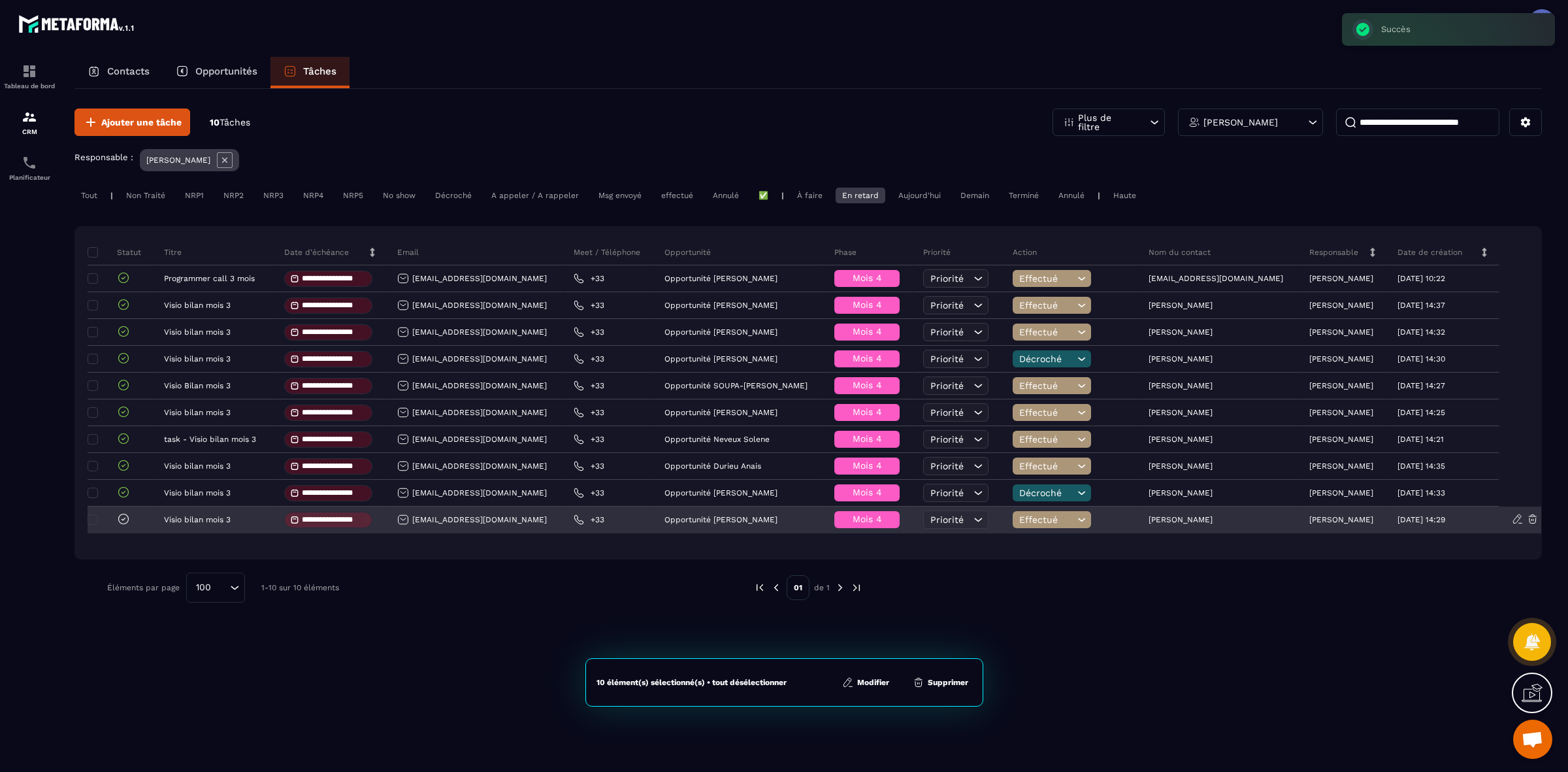
click at [119, 521] on icon at bounding box center [124, 518] width 10 height 10
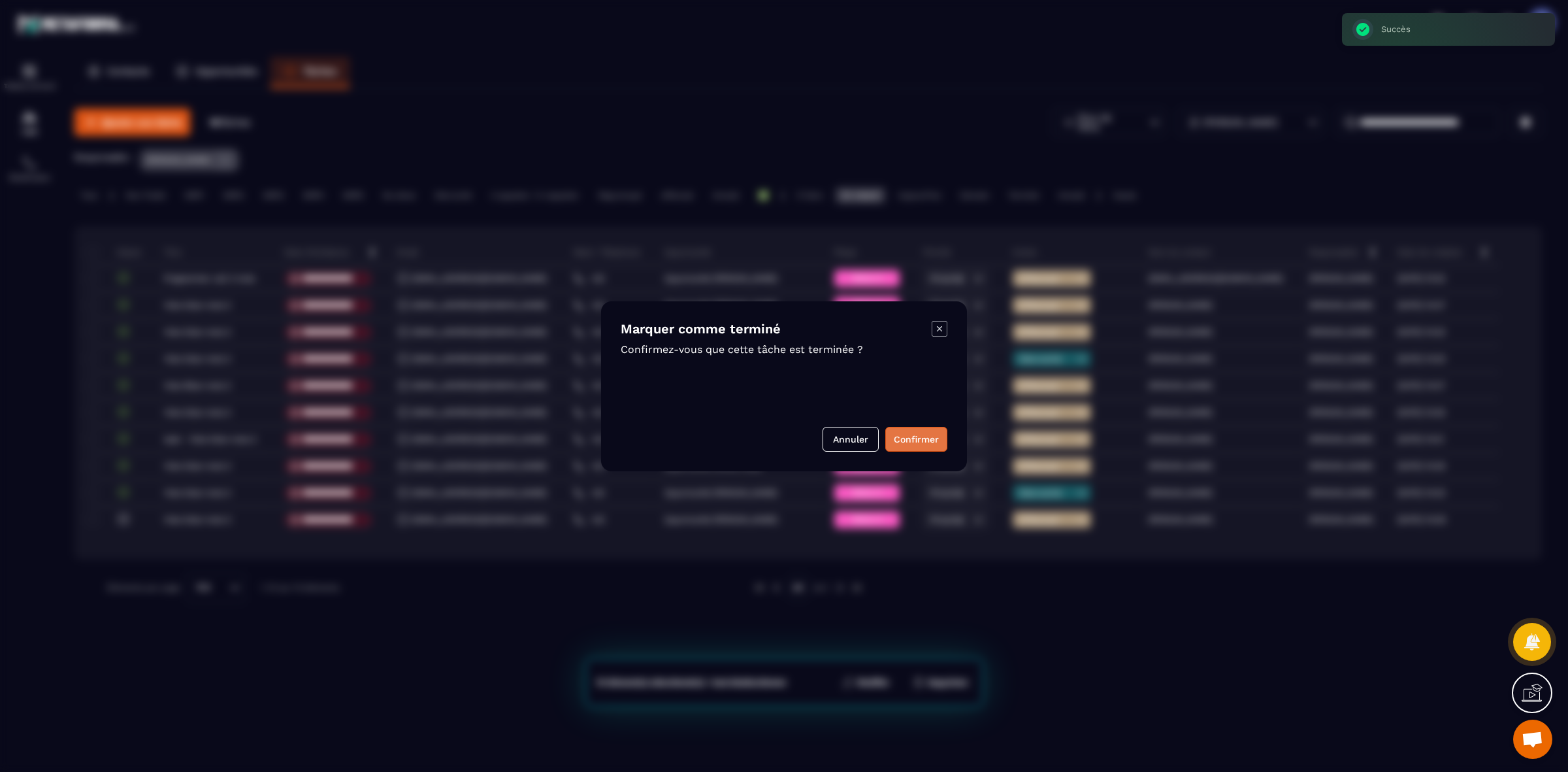
click at [931, 433] on button "Confirmer" at bounding box center [915, 439] width 62 height 25
